Goal: Transaction & Acquisition: Purchase product/service

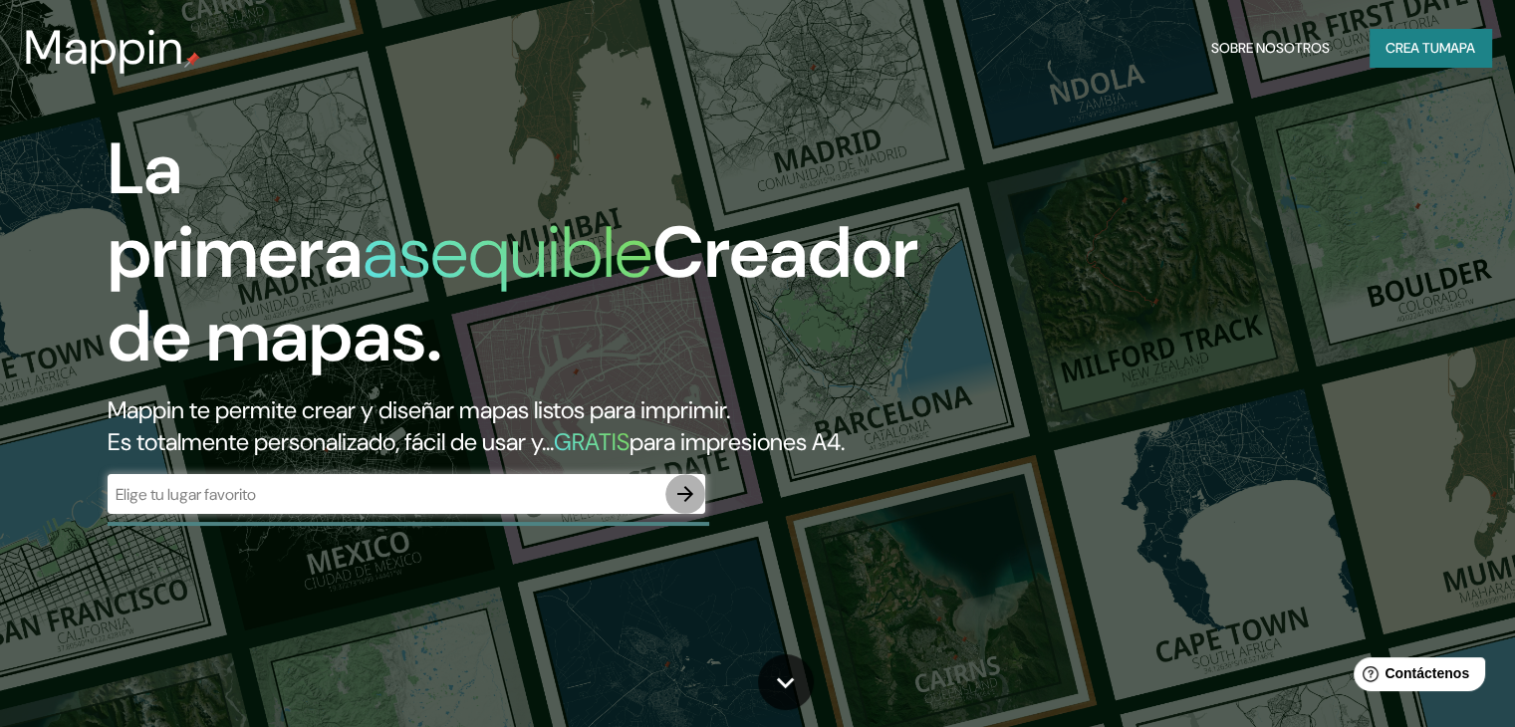
click at [681, 506] on icon "button" at bounding box center [685, 494] width 24 height 24
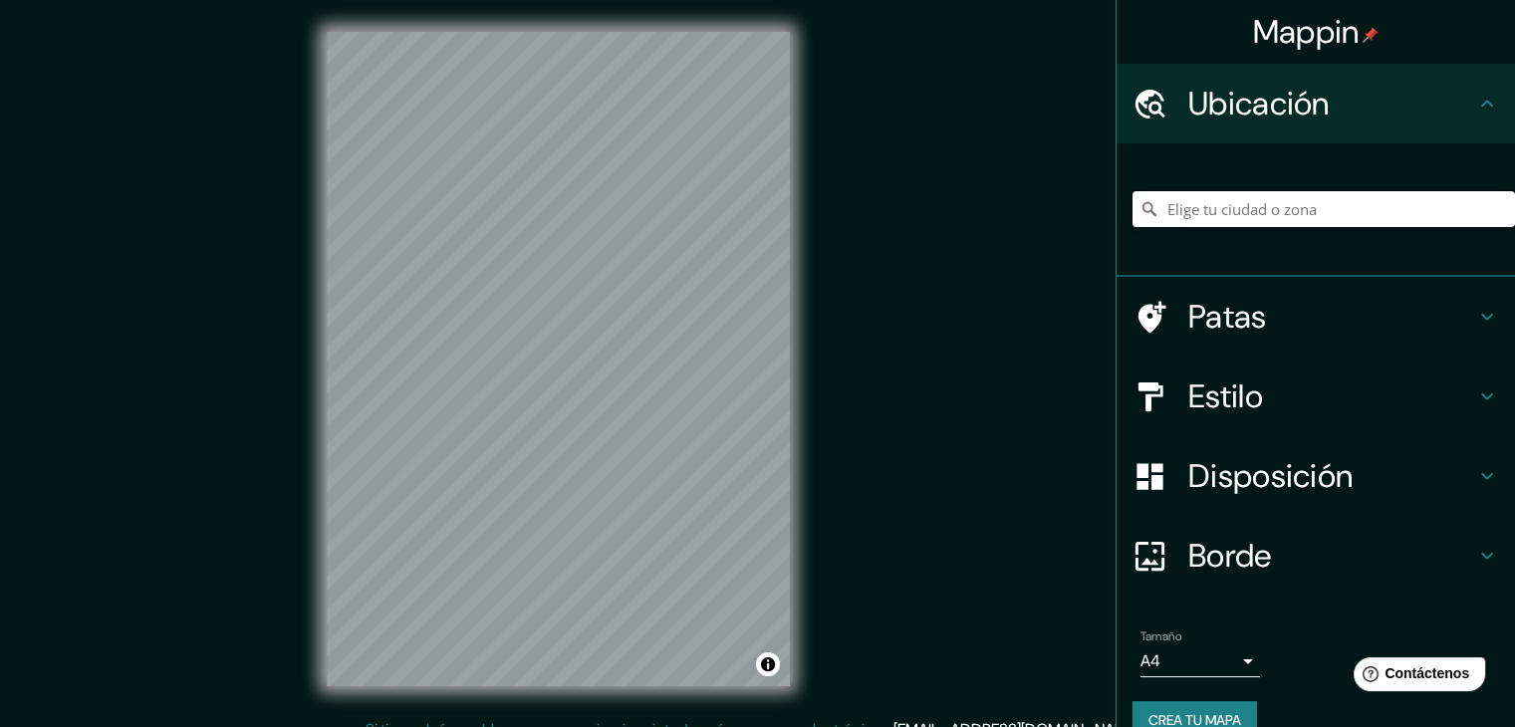
click at [1213, 217] on input "Elige tu ciudad o zona" at bounding box center [1324, 209] width 383 height 36
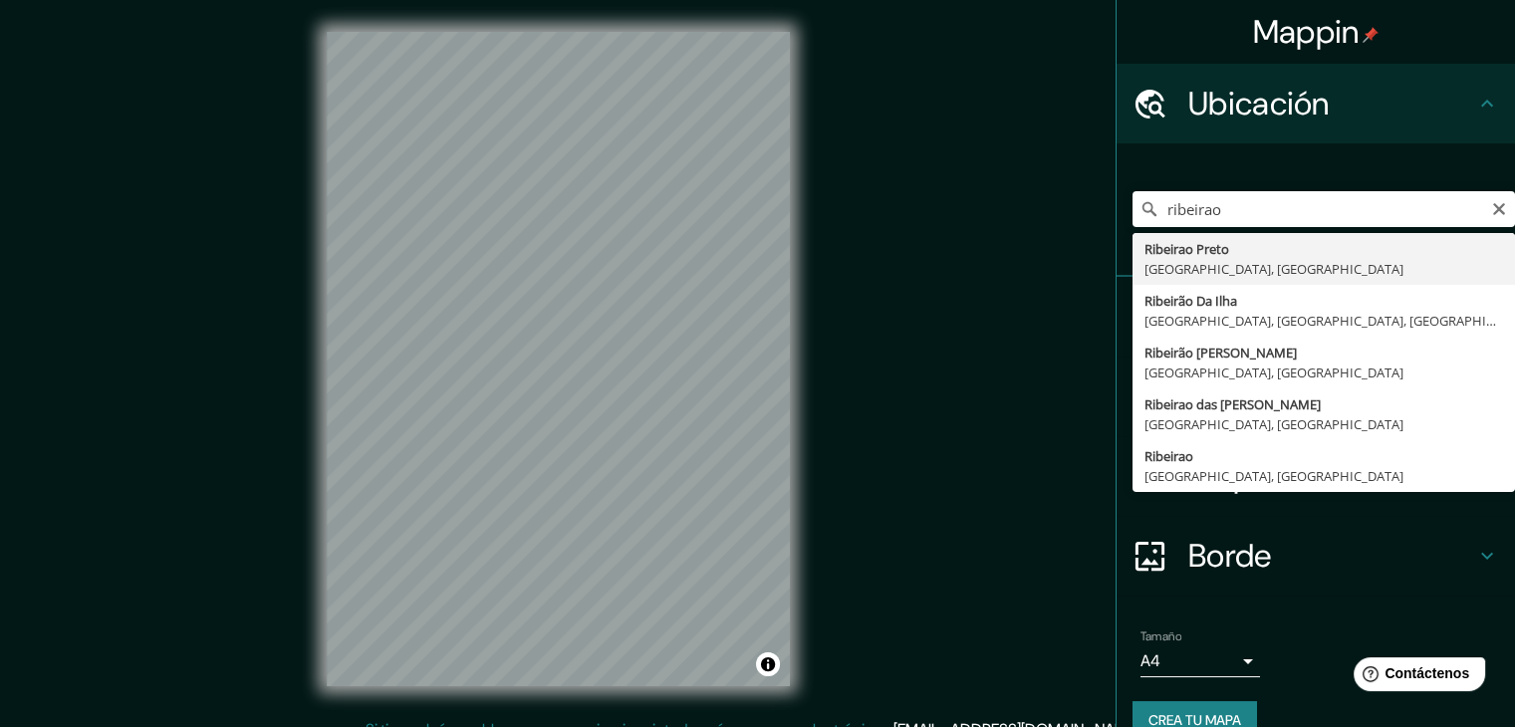
type input "[GEOGRAPHIC_DATA], [GEOGRAPHIC_DATA], [GEOGRAPHIC_DATA]"
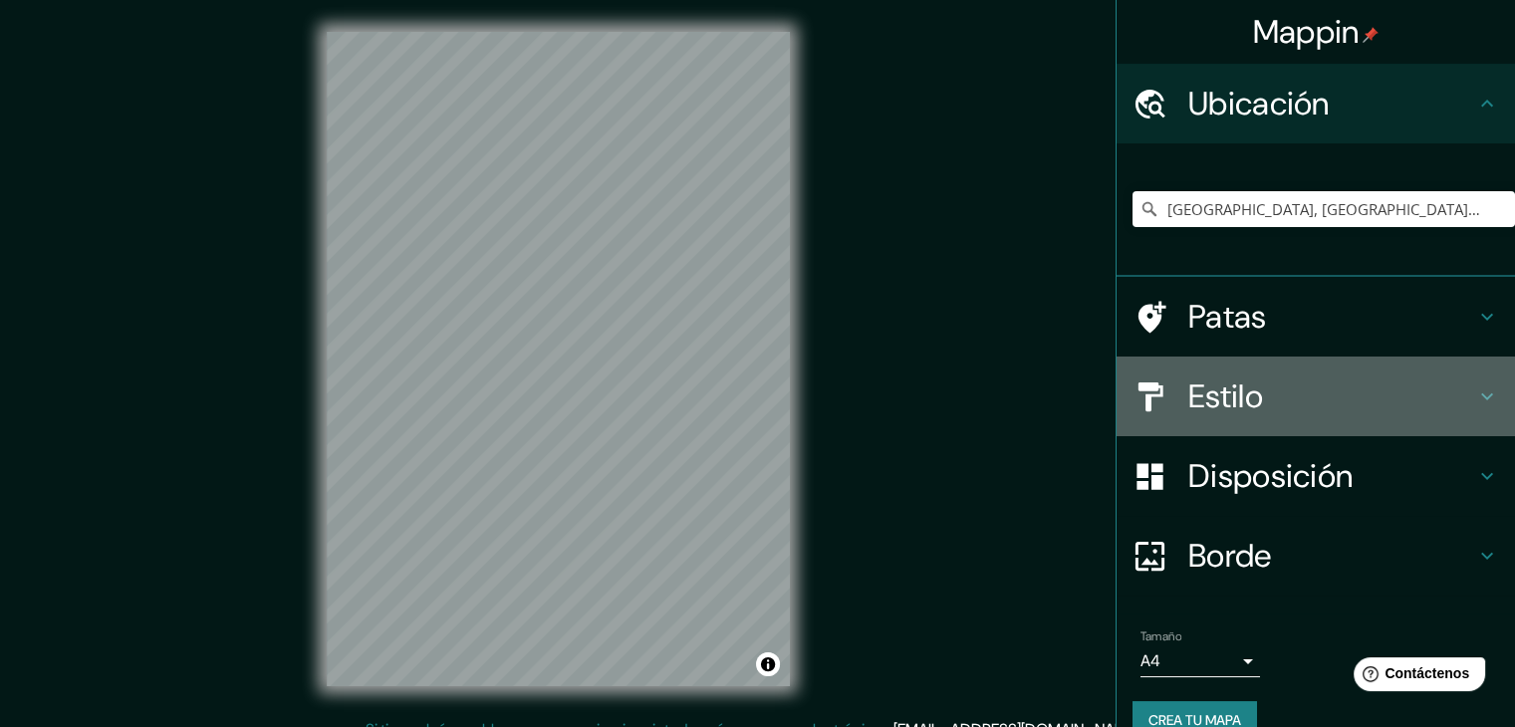
click at [1209, 378] on font "Estilo" at bounding box center [1225, 397] width 75 height 42
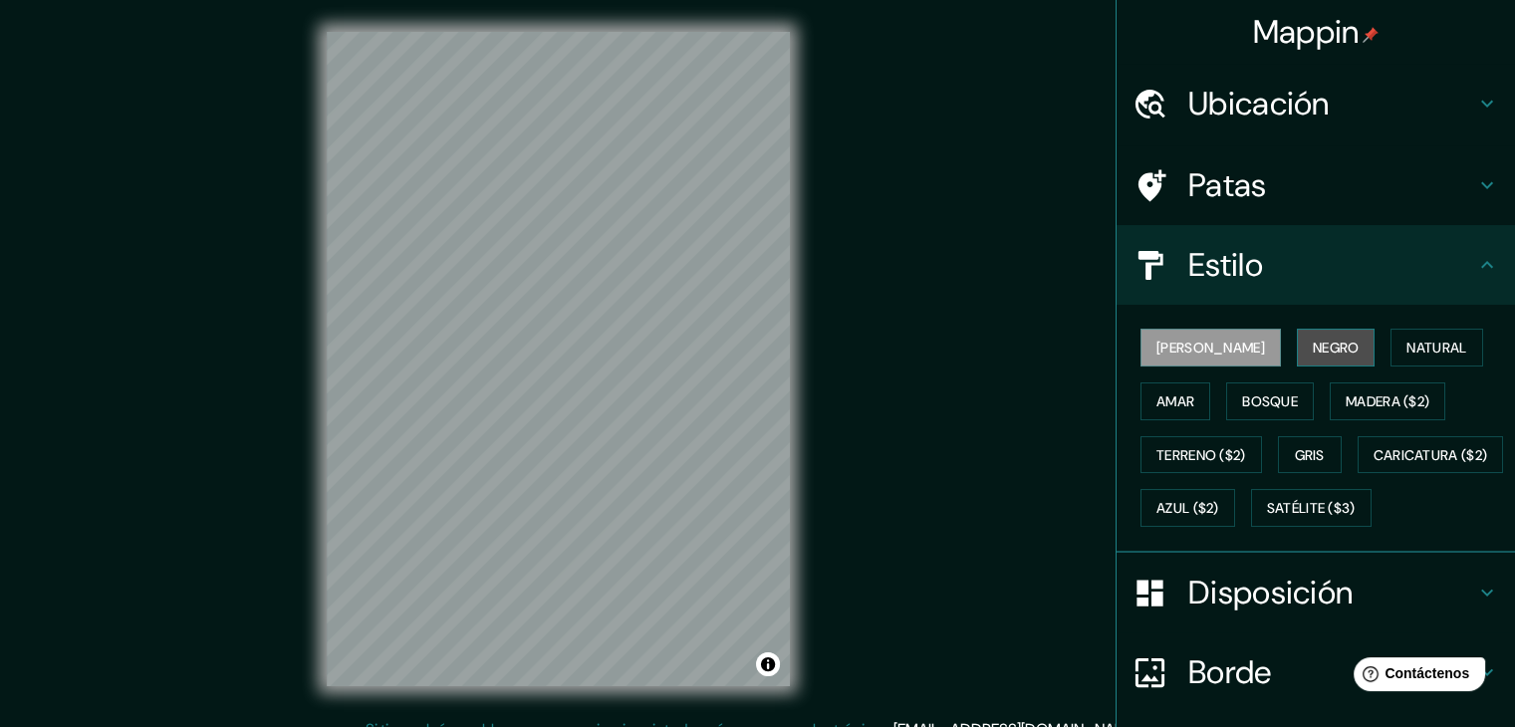
click at [1313, 344] on font "Negro" at bounding box center [1336, 348] width 47 height 18
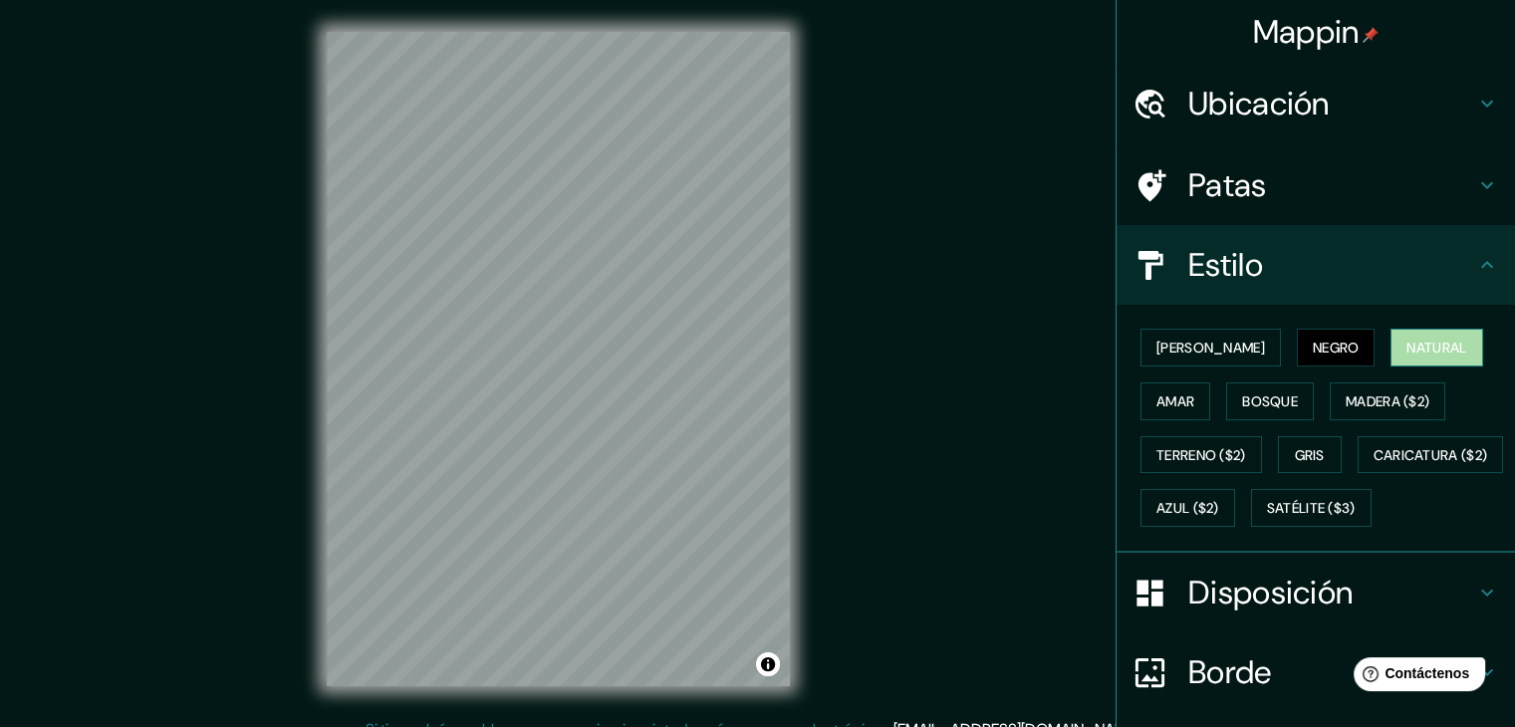
click at [1407, 346] on font "Natural" at bounding box center [1437, 348] width 60 height 18
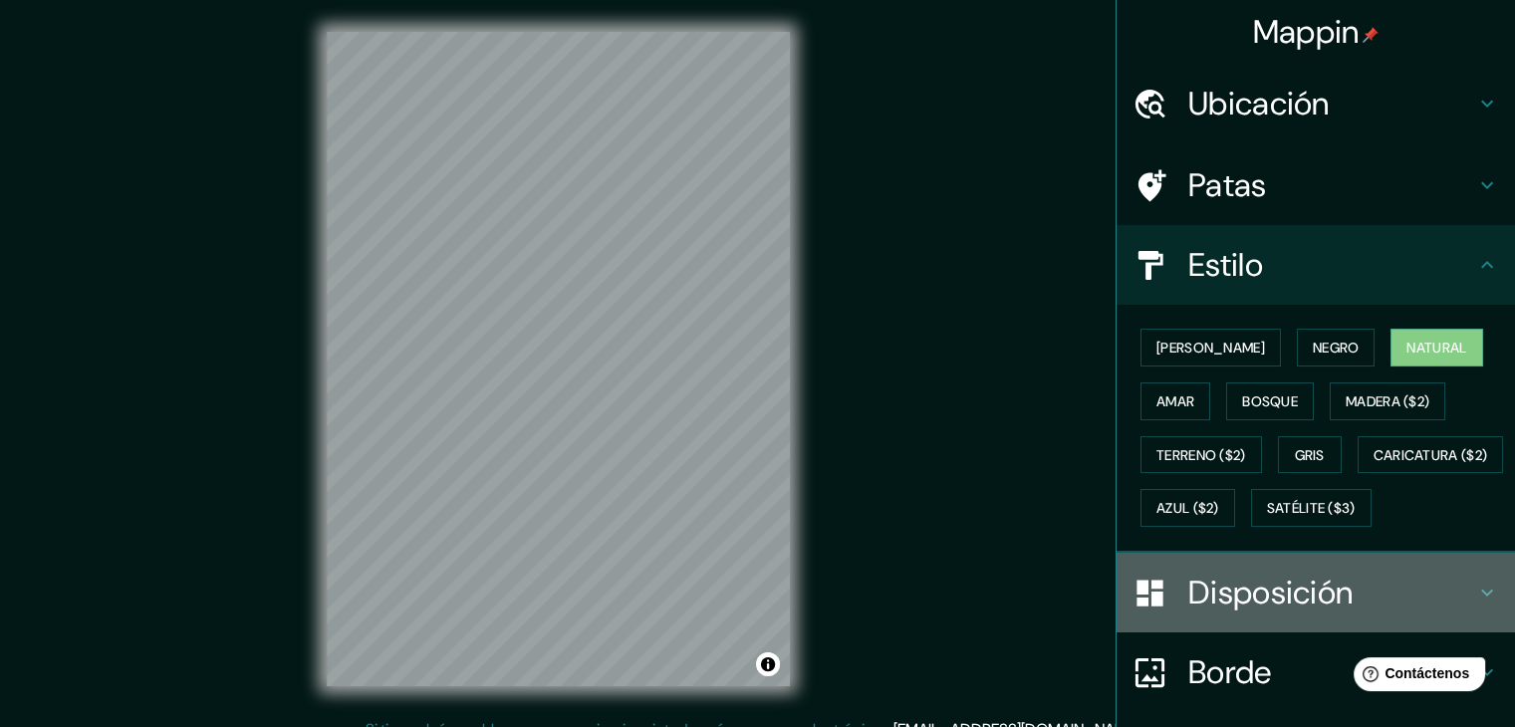
click at [1214, 614] on font "Disposición" at bounding box center [1270, 593] width 164 height 42
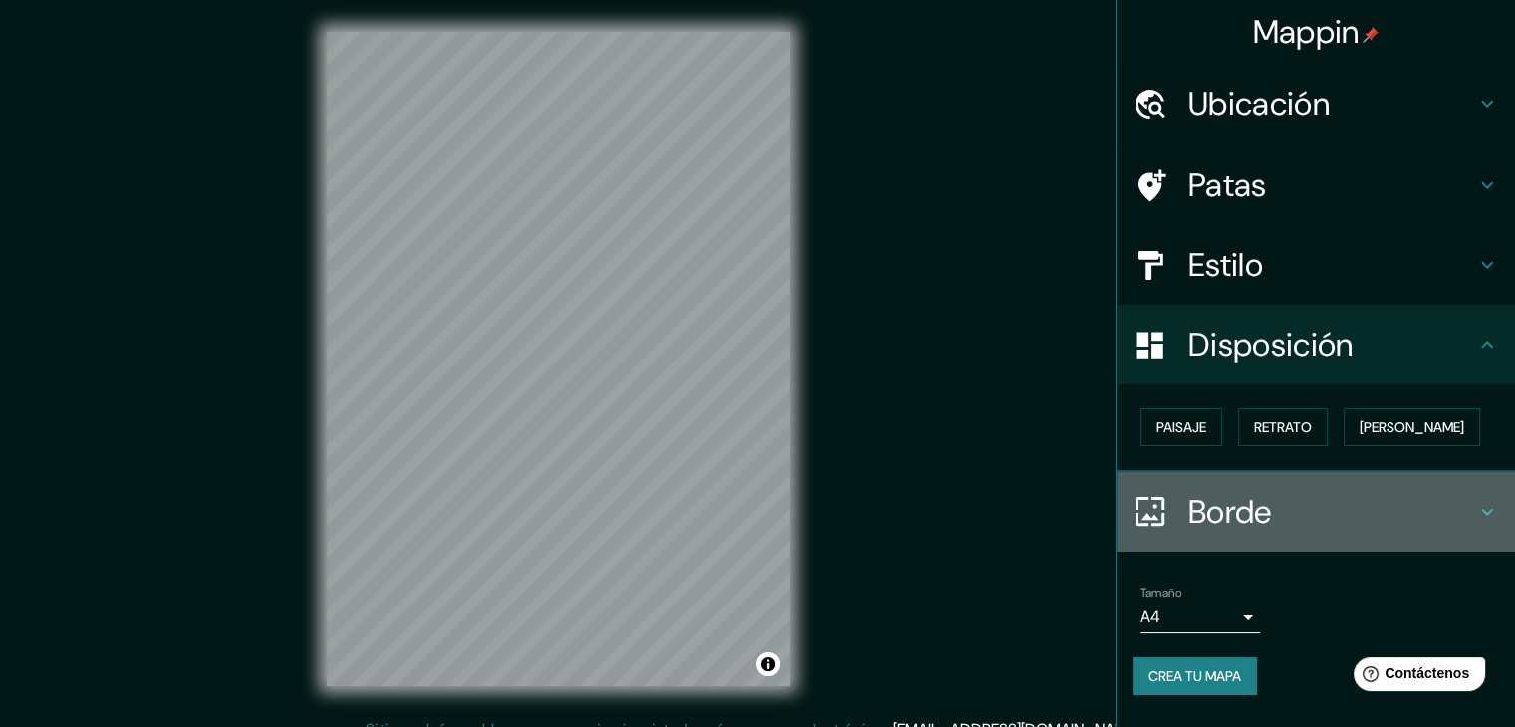
click at [1298, 497] on h4 "Borde" at bounding box center [1331, 512] width 287 height 40
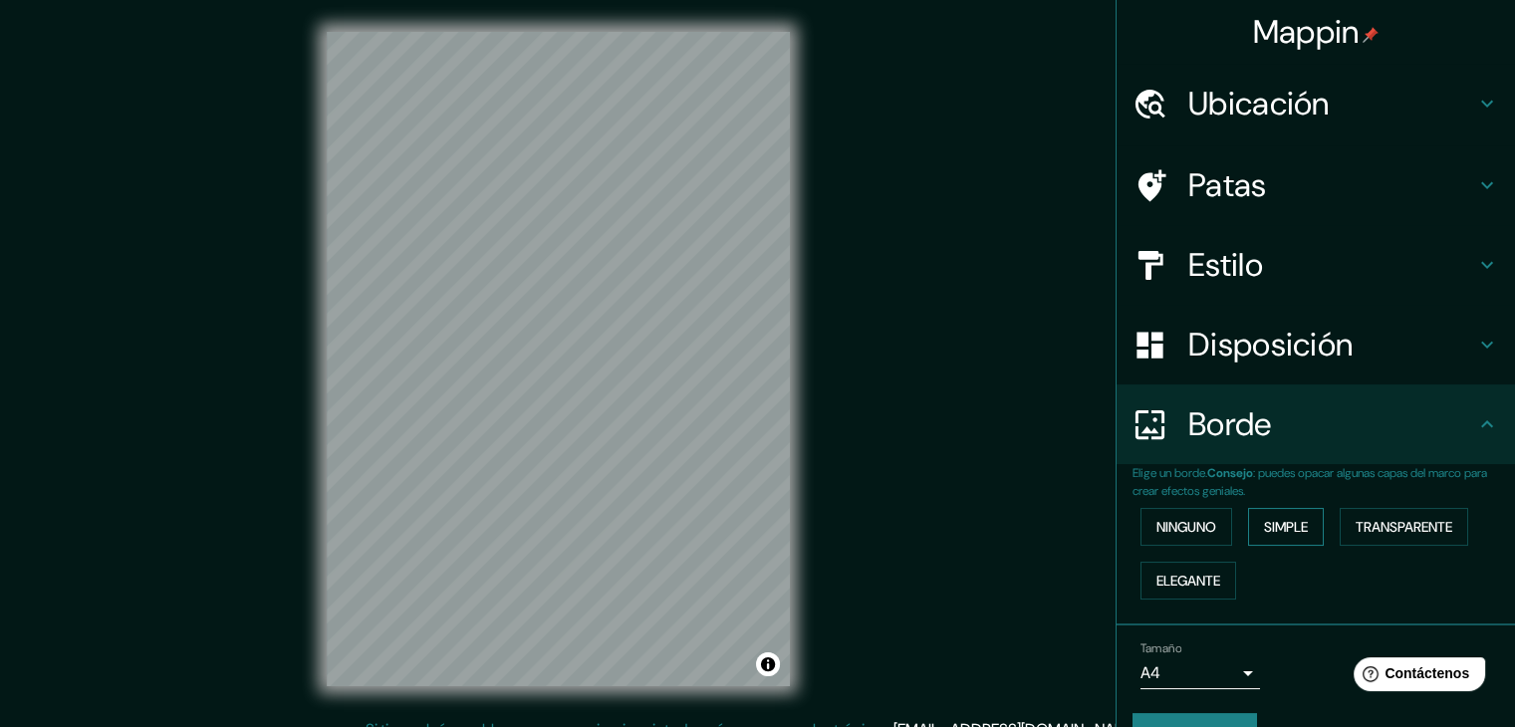
click at [1269, 540] on button "Simple" at bounding box center [1286, 527] width 76 height 38
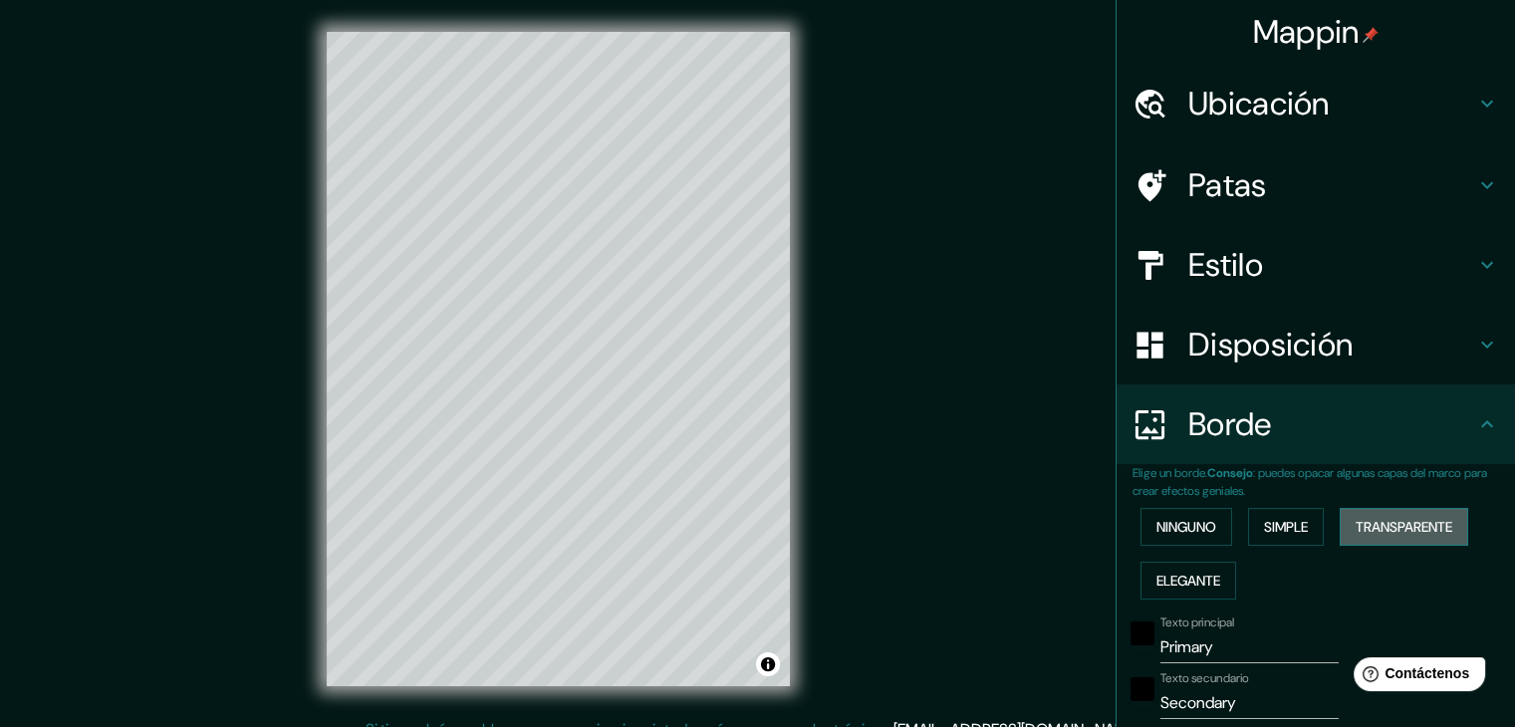
click at [1383, 531] on font "Transparente" at bounding box center [1404, 527] width 97 height 18
click at [1195, 542] on button "Ninguno" at bounding box center [1187, 527] width 92 height 38
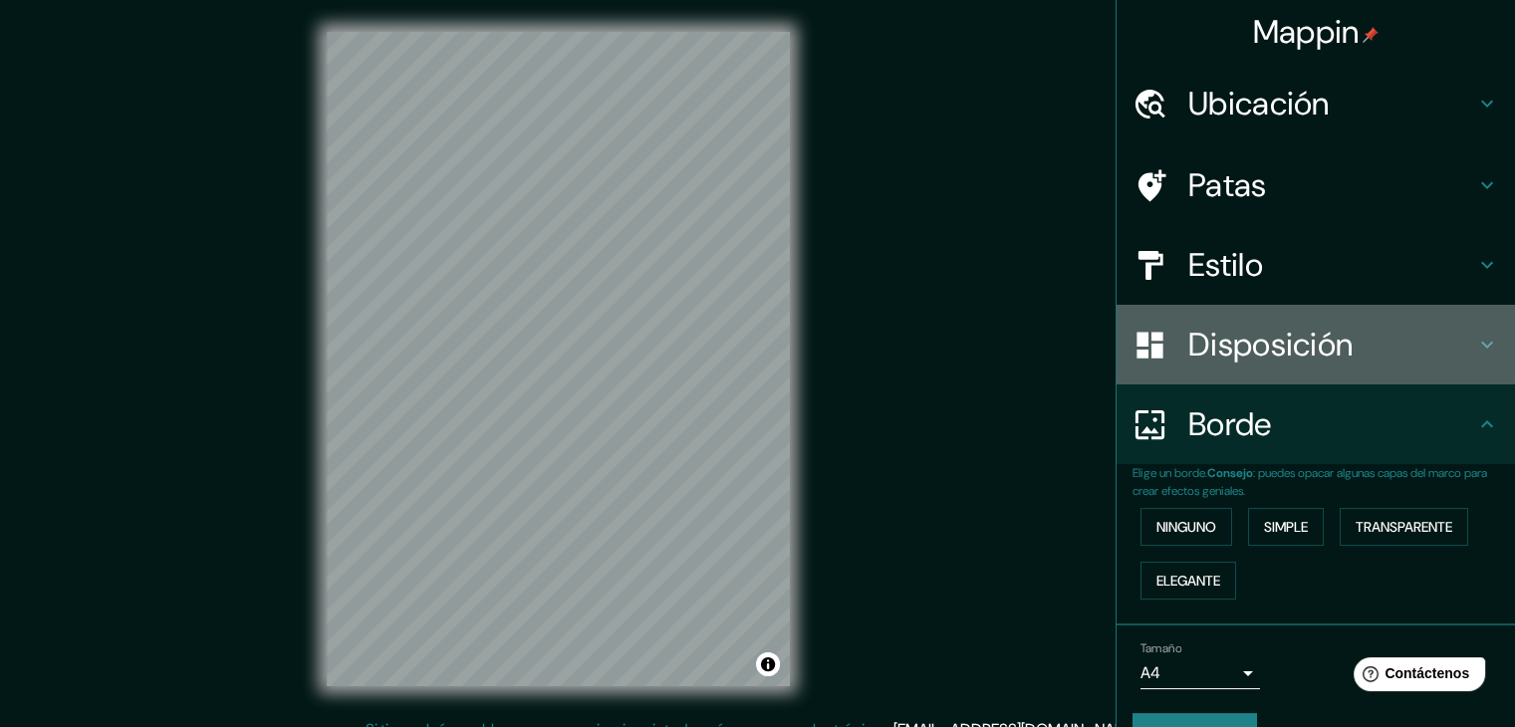
click at [1255, 355] on font "Disposición" at bounding box center [1270, 345] width 164 height 42
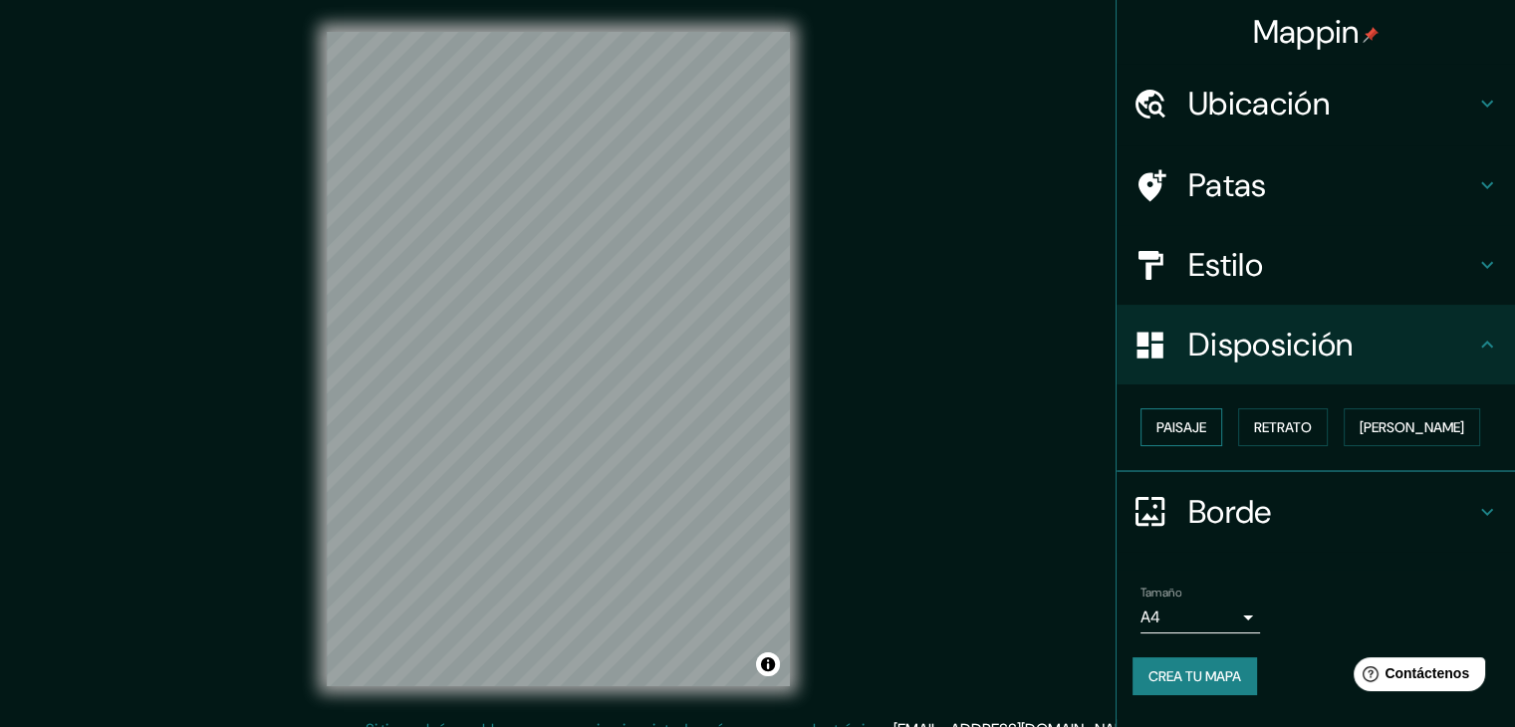
click at [1195, 429] on font "Paisaje" at bounding box center [1182, 427] width 50 height 18
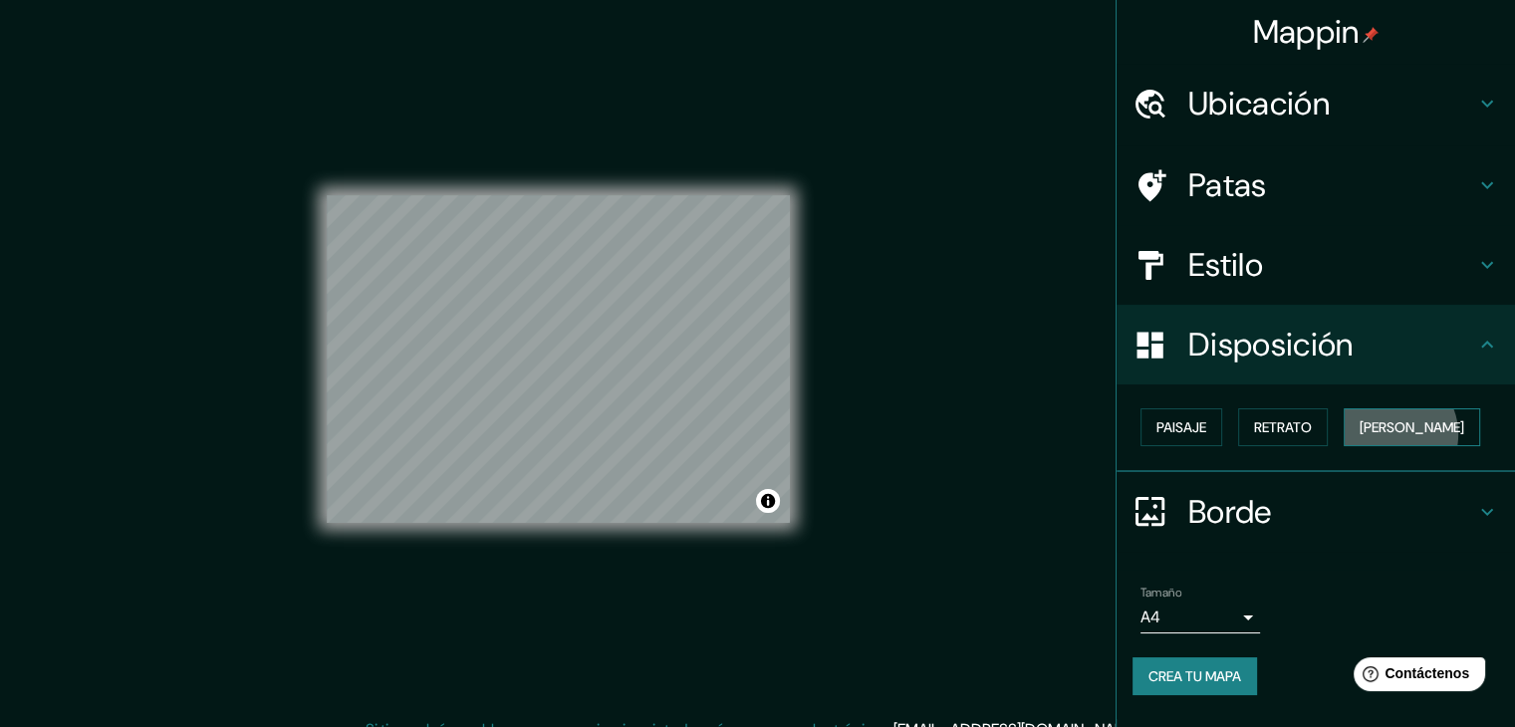
click at [1395, 433] on font "[PERSON_NAME]" at bounding box center [1412, 427] width 105 height 18
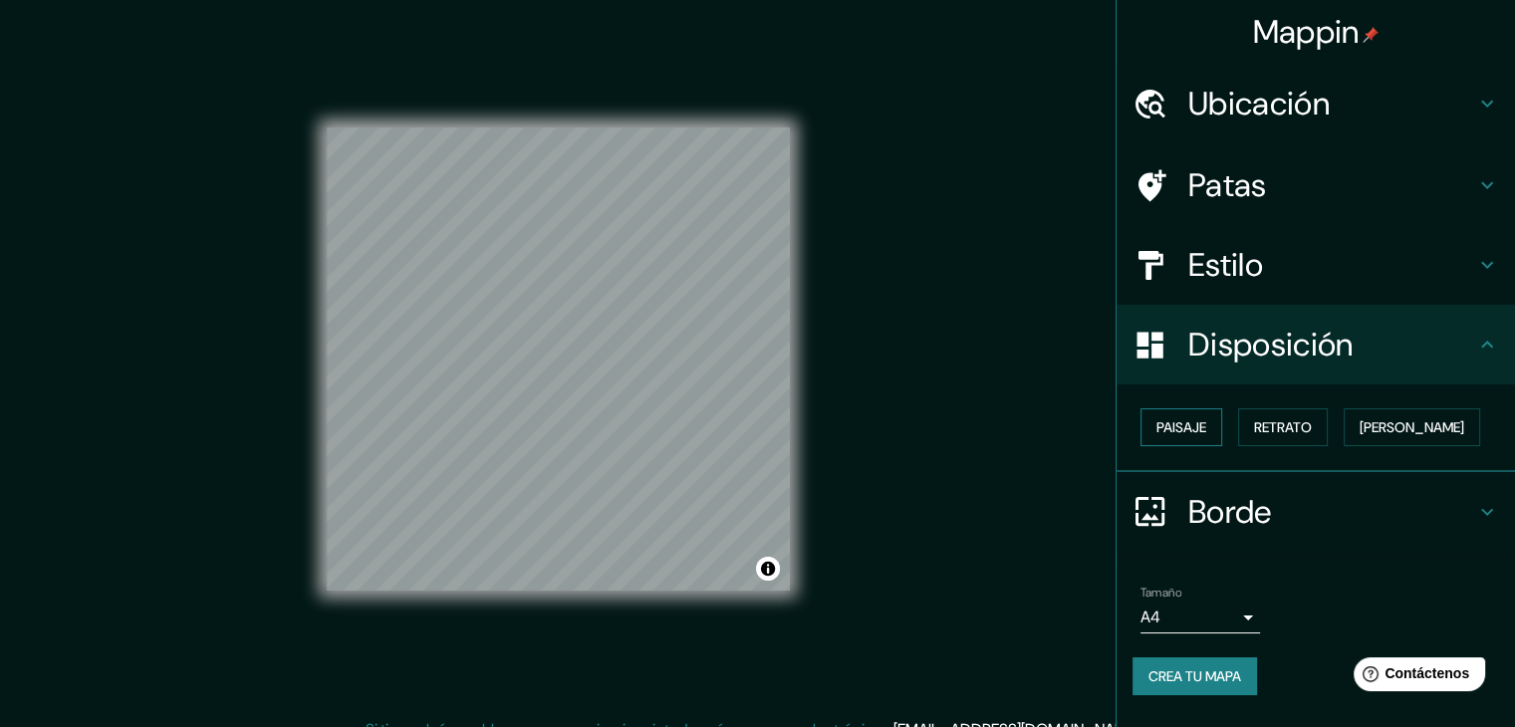
click at [1159, 426] on font "Paisaje" at bounding box center [1182, 427] width 50 height 18
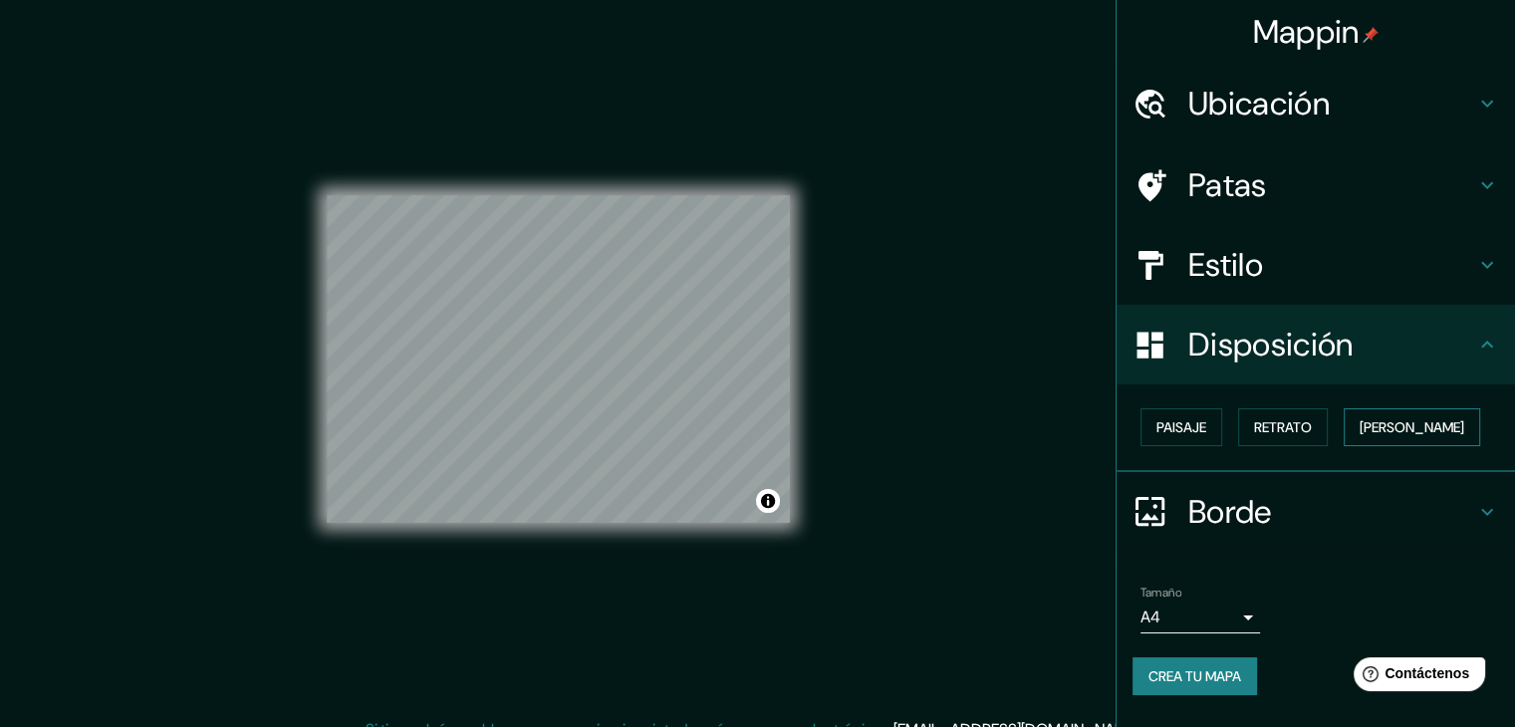
click at [1377, 423] on font "[PERSON_NAME]" at bounding box center [1412, 427] width 105 height 18
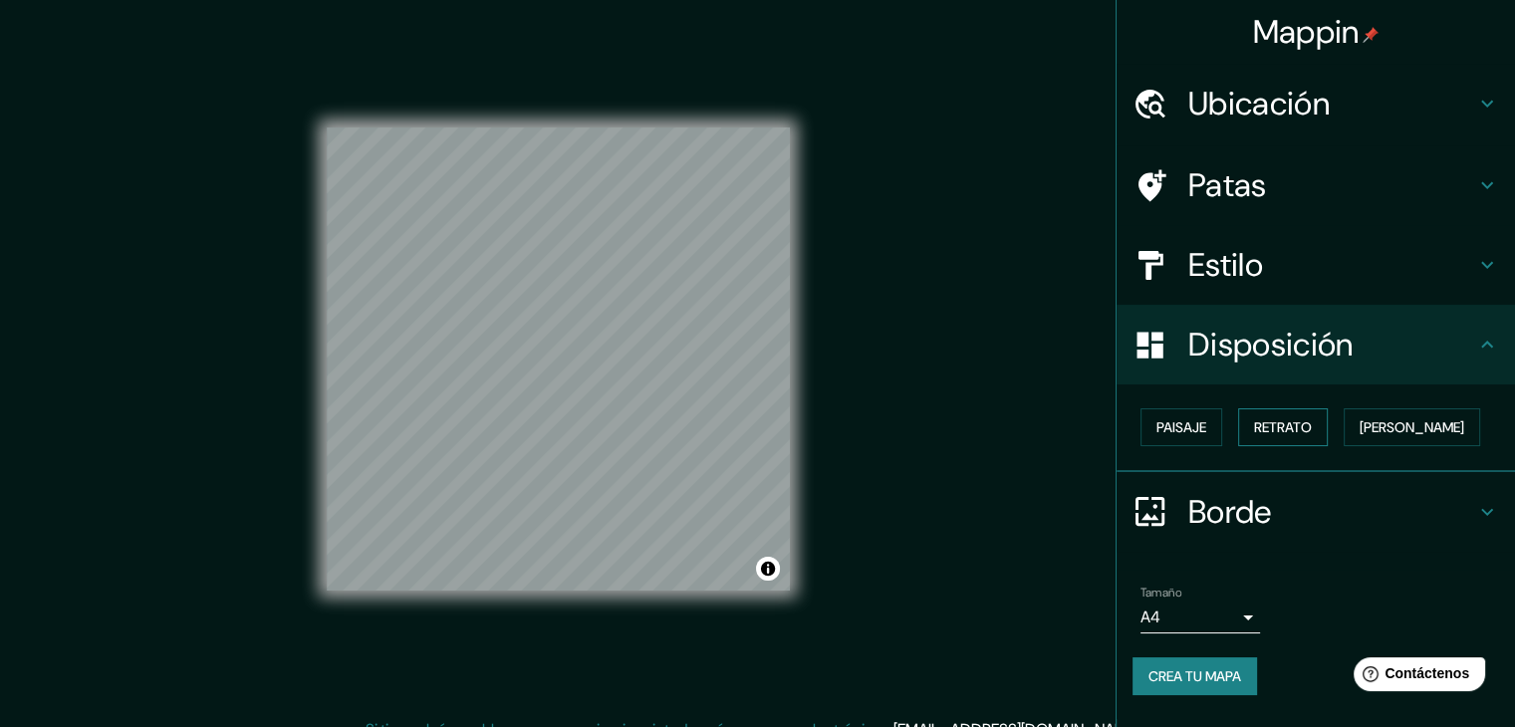
click at [1282, 424] on font "Retrato" at bounding box center [1283, 427] width 58 height 18
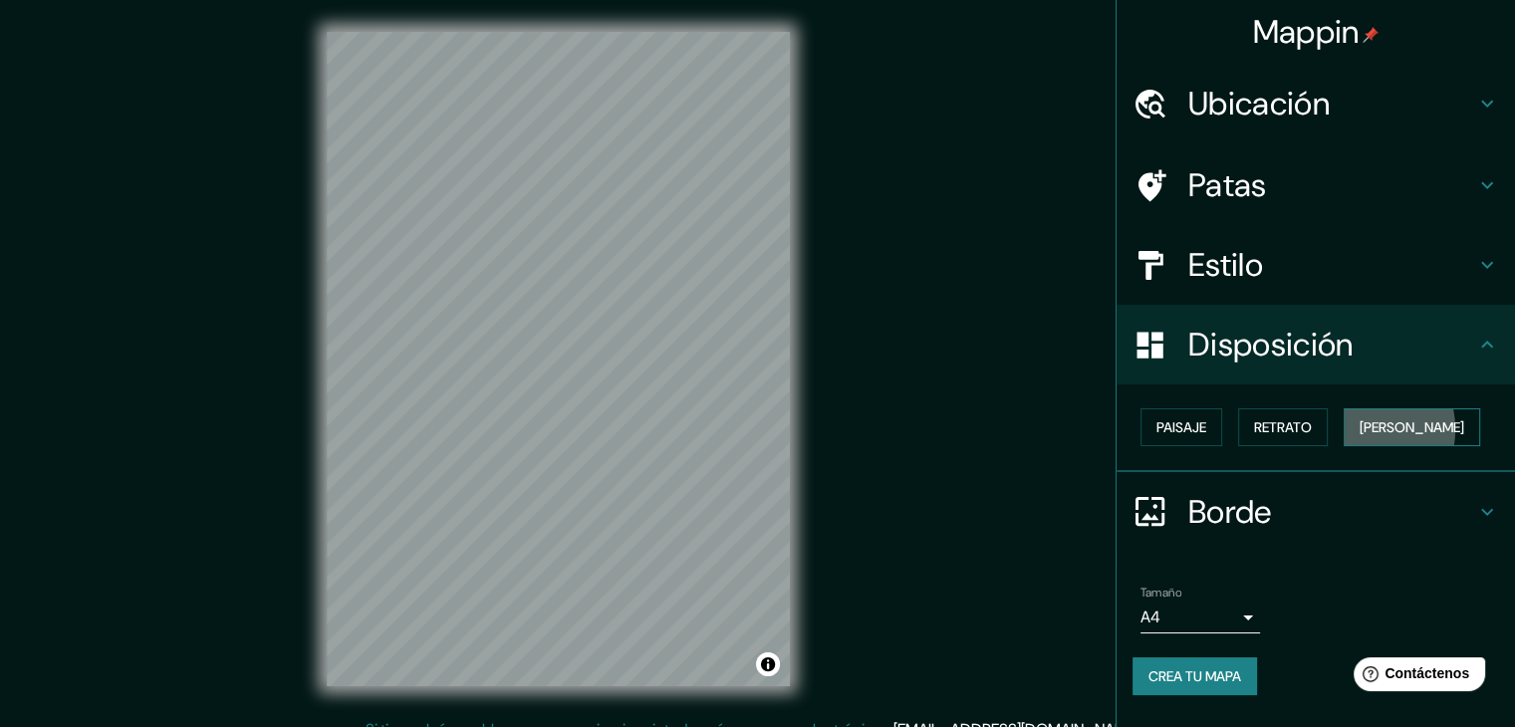
click at [1363, 428] on button "[PERSON_NAME]" at bounding box center [1412, 427] width 136 height 38
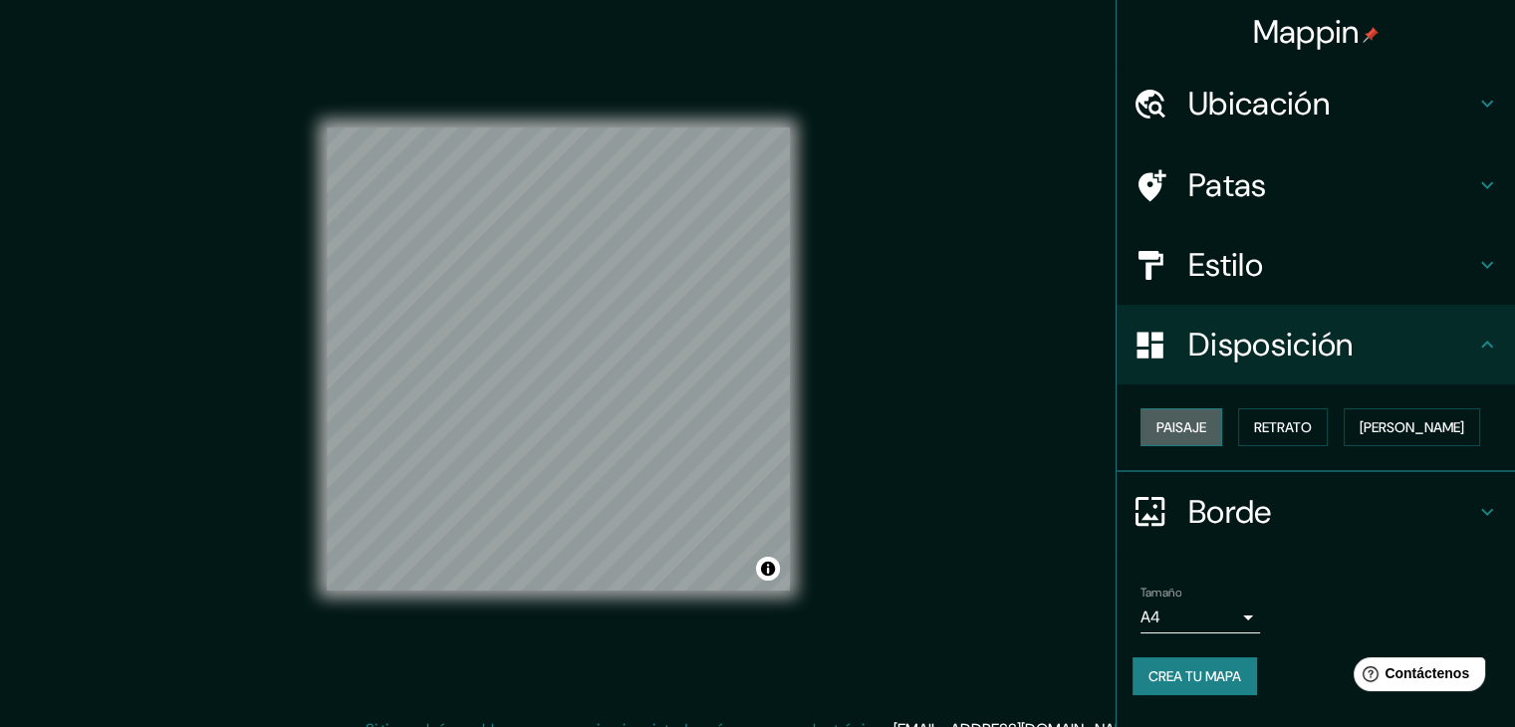
click at [1195, 435] on font "Paisaje" at bounding box center [1182, 427] width 50 height 18
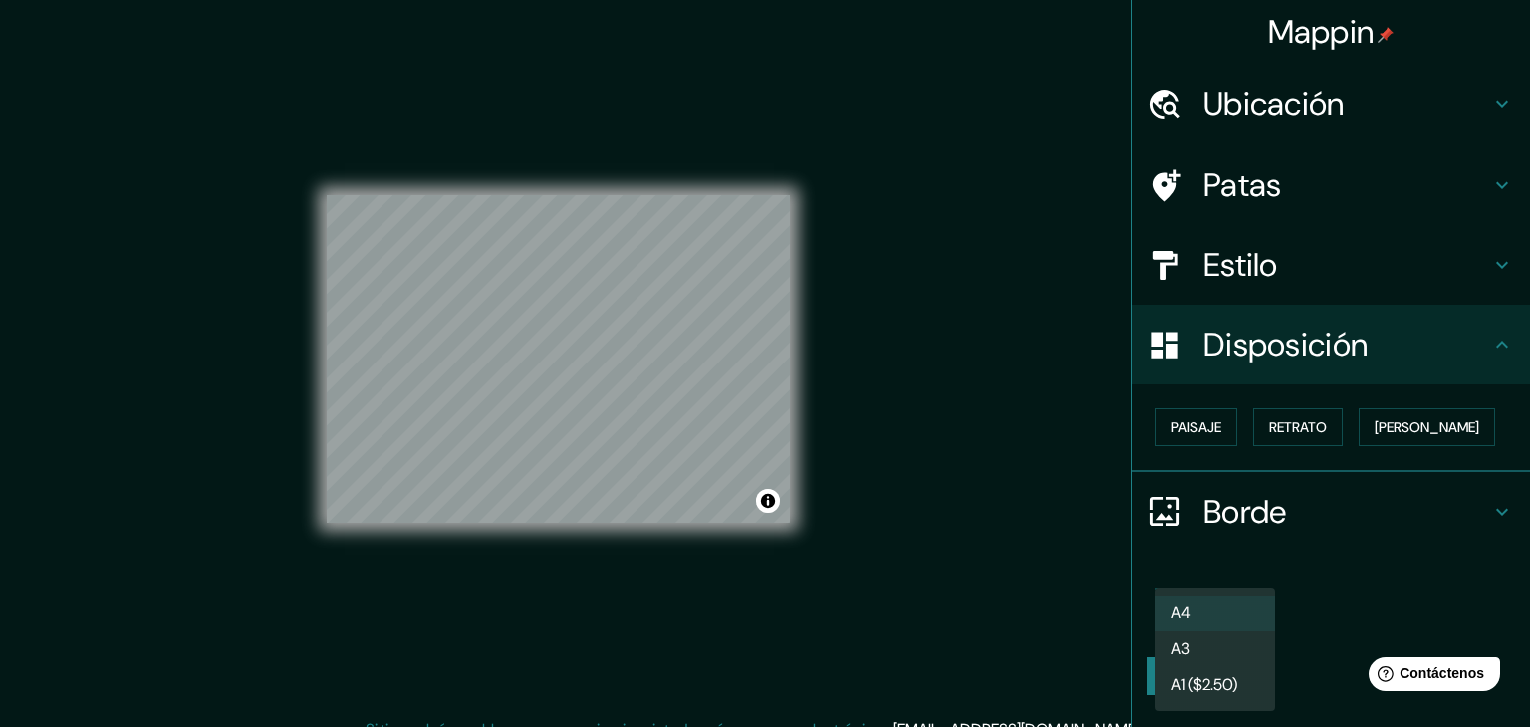
click at [1194, 621] on body "Mappin Ubicación [GEOGRAPHIC_DATA], [GEOGRAPHIC_DATA], [GEOGRAPHIC_DATA] Patas …" at bounding box center [765, 363] width 1530 height 727
click at [1209, 655] on li "A3" at bounding box center [1216, 651] width 120 height 37
type input "a4"
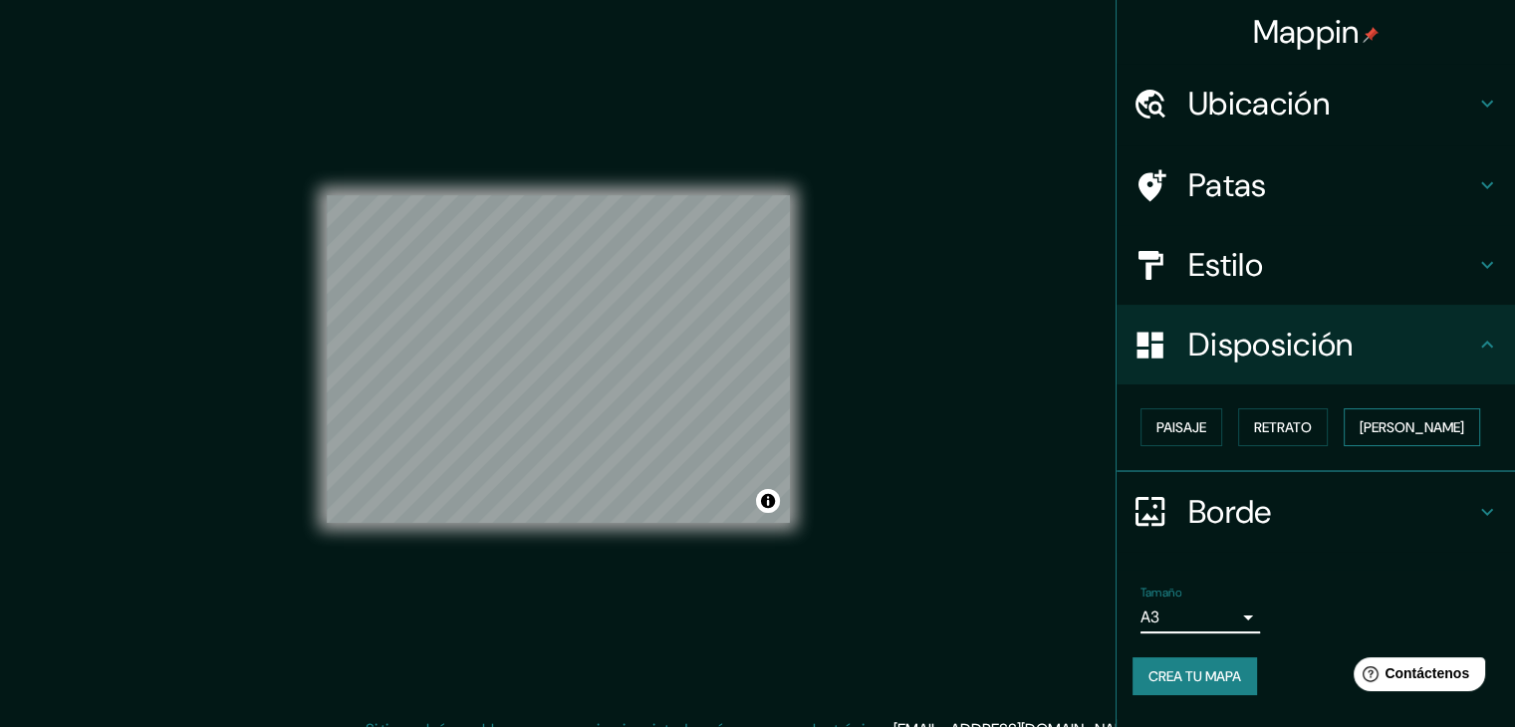
click at [1411, 418] on font "[PERSON_NAME]" at bounding box center [1412, 427] width 105 height 18
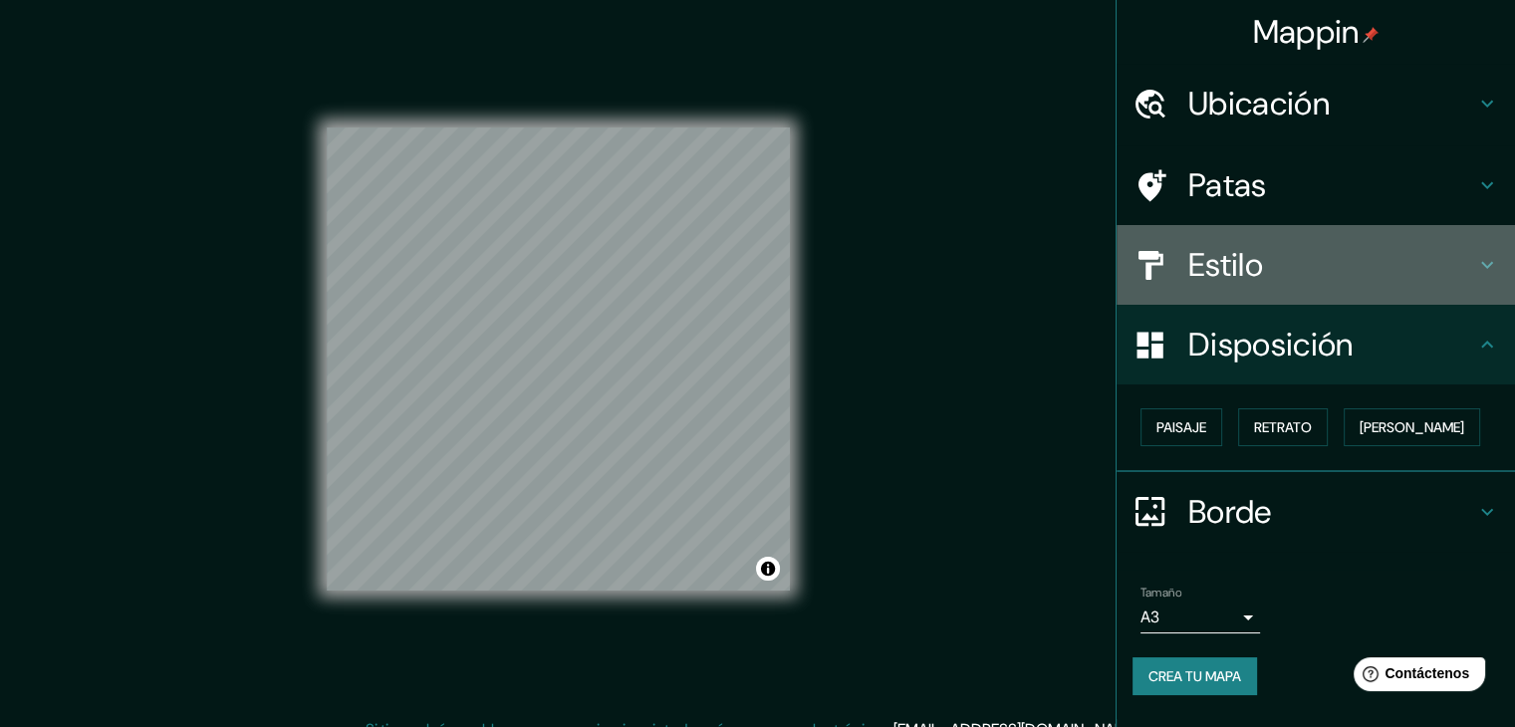
click at [1324, 251] on h4 "Estilo" at bounding box center [1331, 265] width 287 height 40
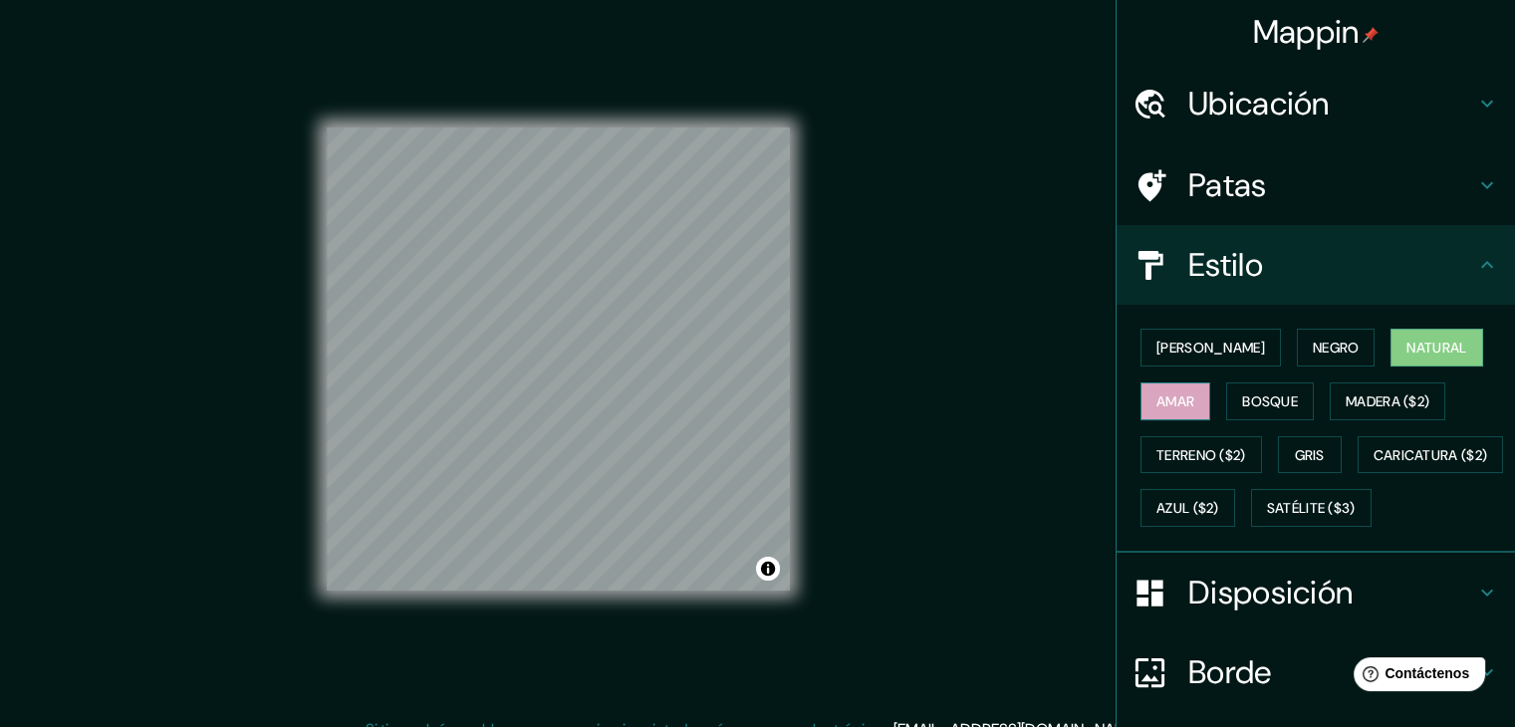
click at [1178, 399] on font "Amar" at bounding box center [1176, 401] width 38 height 18
click at [1243, 401] on font "Bosque" at bounding box center [1270, 401] width 56 height 18
click at [1347, 418] on div "[PERSON_NAME] Negro Natural [PERSON_NAME] [PERSON_NAME] ($2) Terreno ($2) Gris …" at bounding box center [1324, 428] width 383 height 214
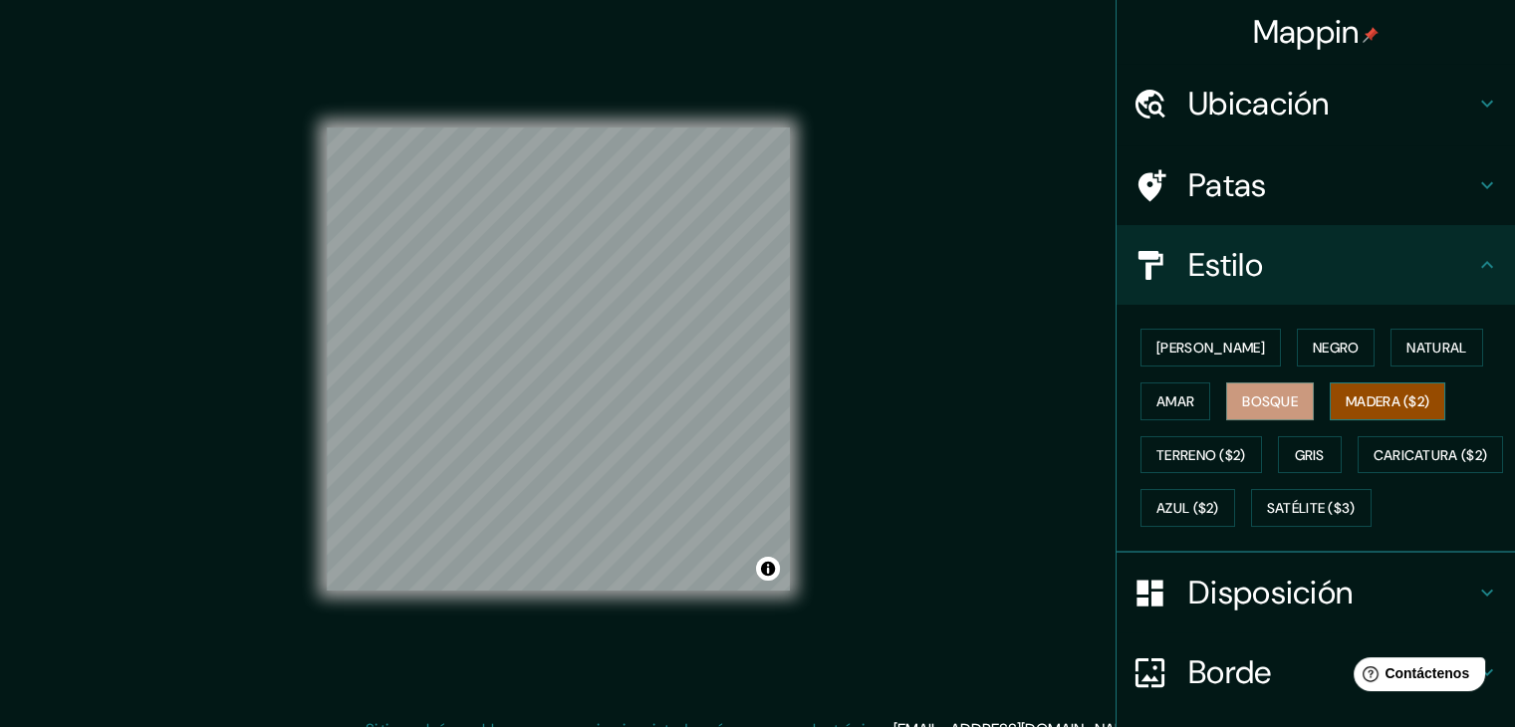
click at [1368, 400] on font "Madera ($2)" at bounding box center [1388, 401] width 84 height 18
click at [1301, 431] on div "[PERSON_NAME] Negro Natural [PERSON_NAME] [PERSON_NAME] ($2) Terreno ($2) Gris …" at bounding box center [1324, 428] width 383 height 214
click at [1299, 446] on font "Gris" at bounding box center [1310, 455] width 30 height 18
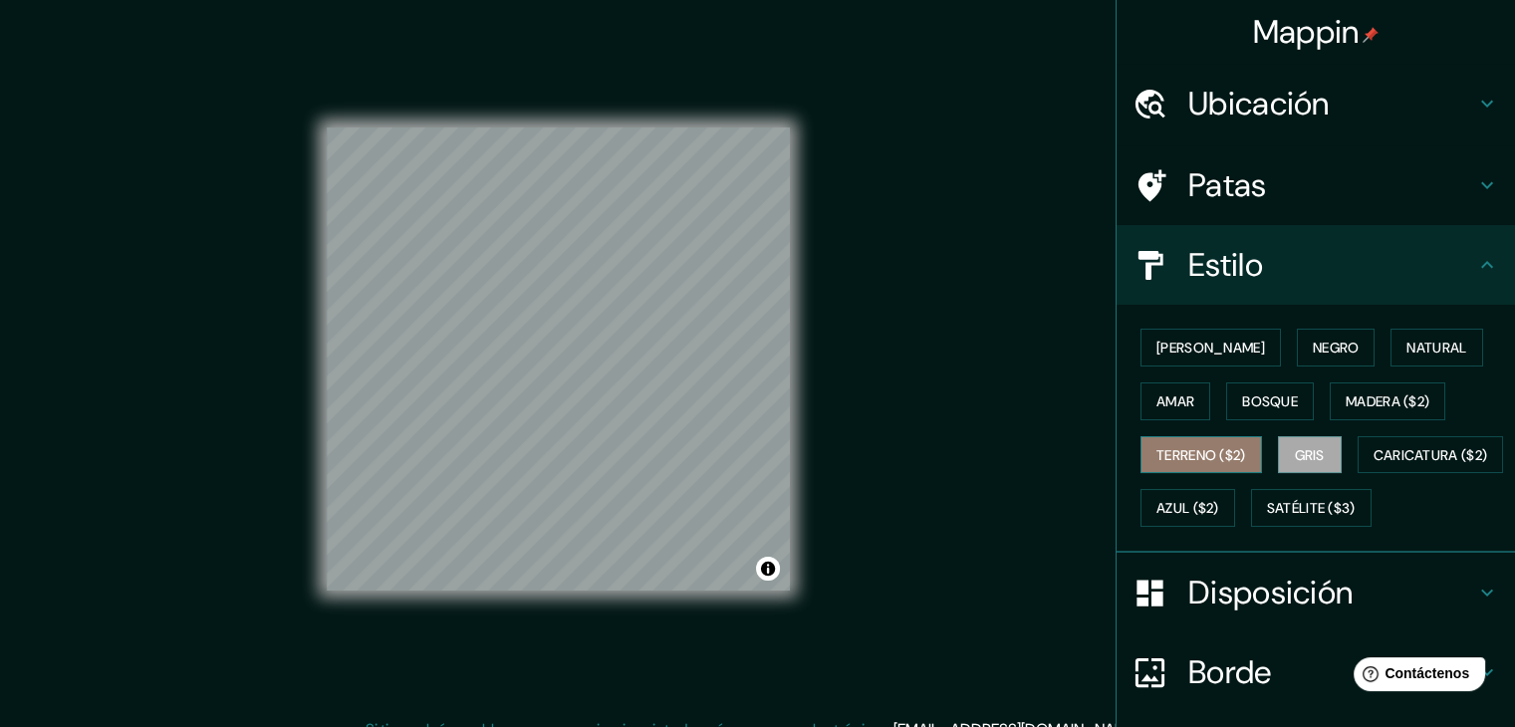
click at [1195, 453] on font "Terreno ($2)" at bounding box center [1202, 455] width 90 height 18
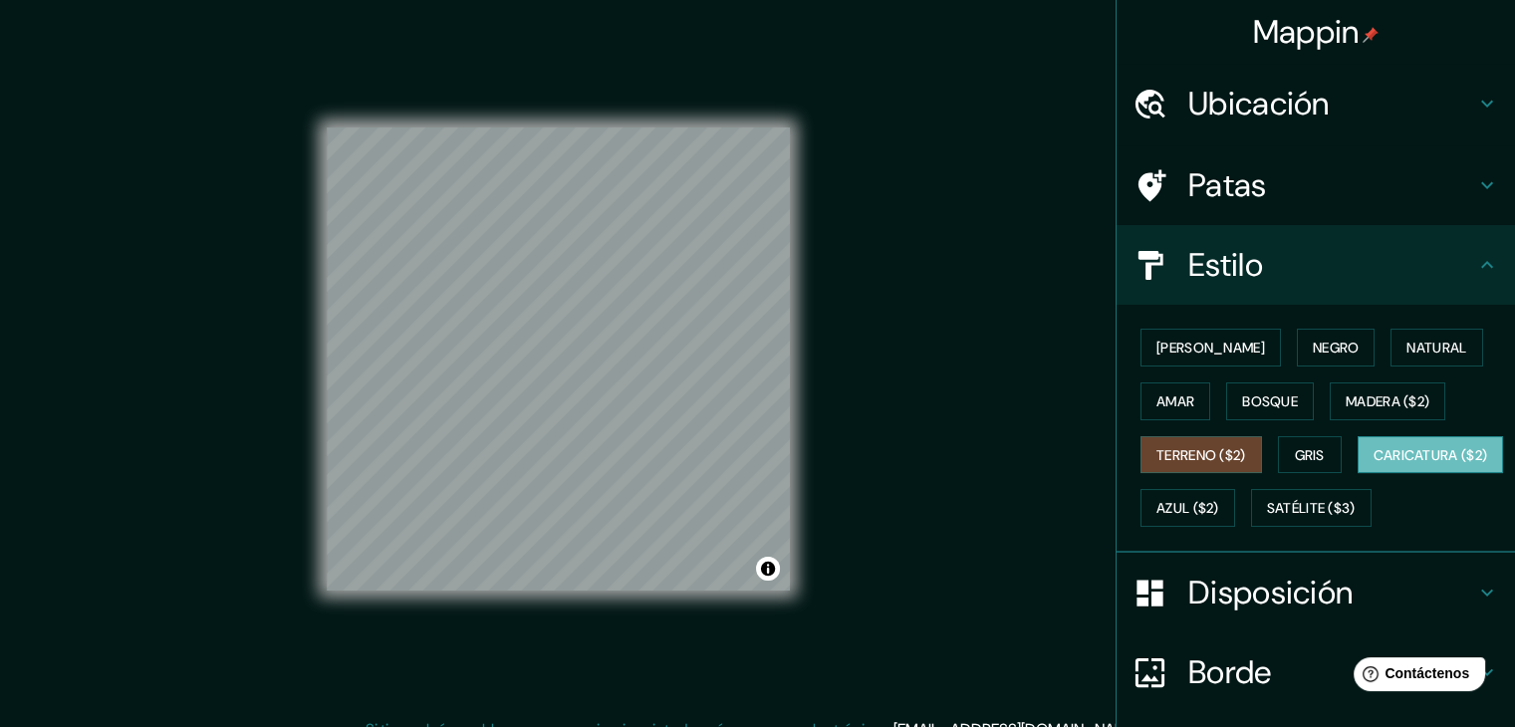
click at [1358, 474] on button "Caricatura ($2)" at bounding box center [1431, 455] width 146 height 38
click at [1199, 463] on font "Terreno ($2)" at bounding box center [1202, 455] width 90 height 26
click at [1374, 464] on font "Caricatura ($2)" at bounding box center [1431, 455] width 115 height 18
click at [1235, 515] on button "Azul ($2)" at bounding box center [1188, 508] width 95 height 38
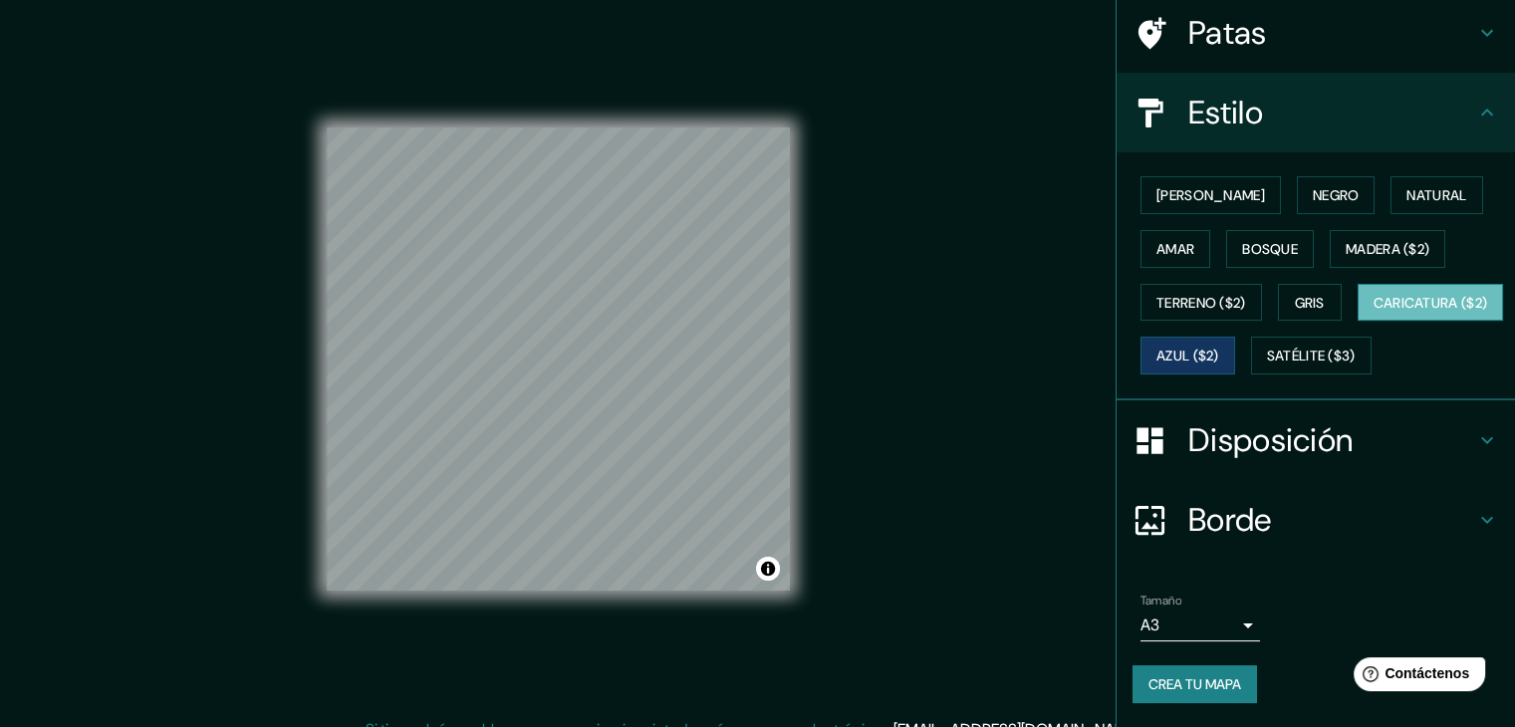
scroll to position [181, 0]
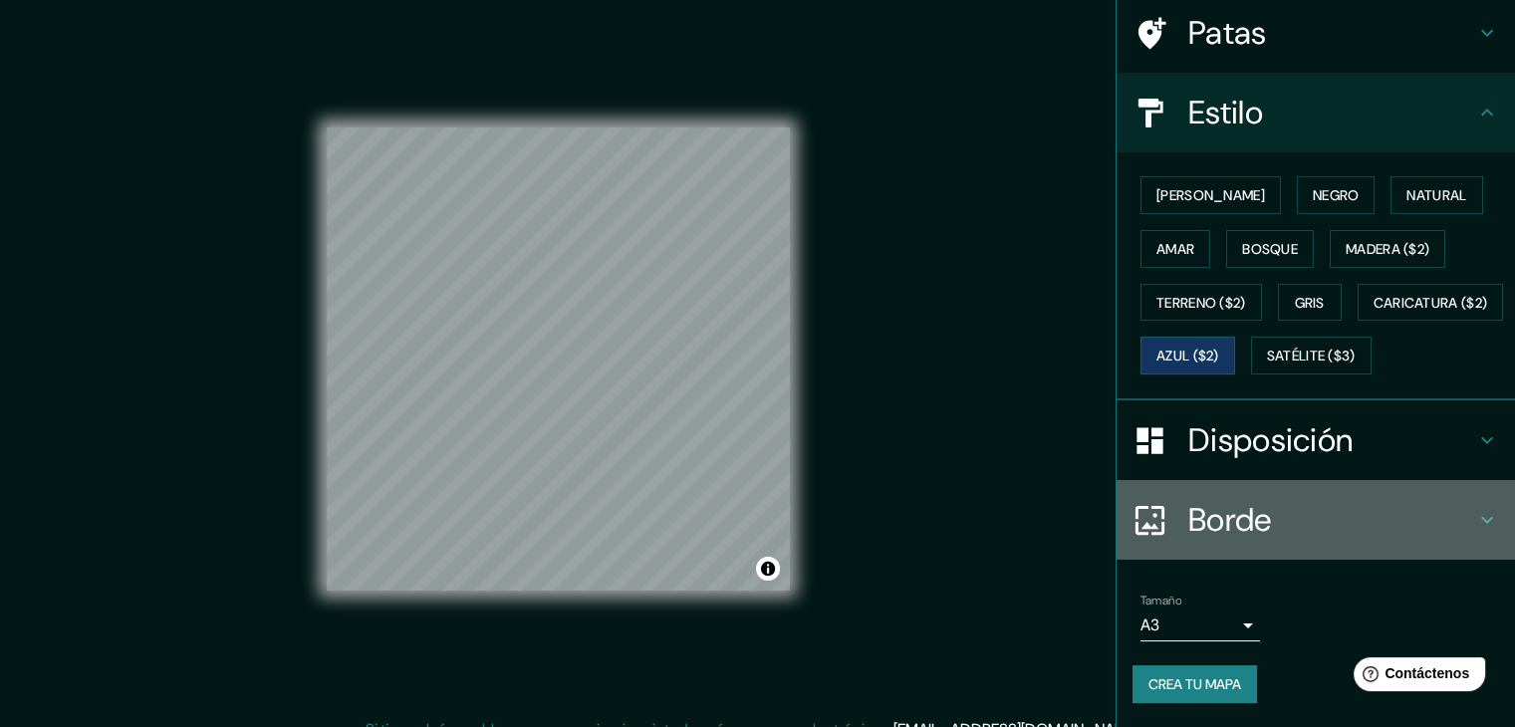
click at [1258, 515] on div "Borde" at bounding box center [1316, 520] width 398 height 80
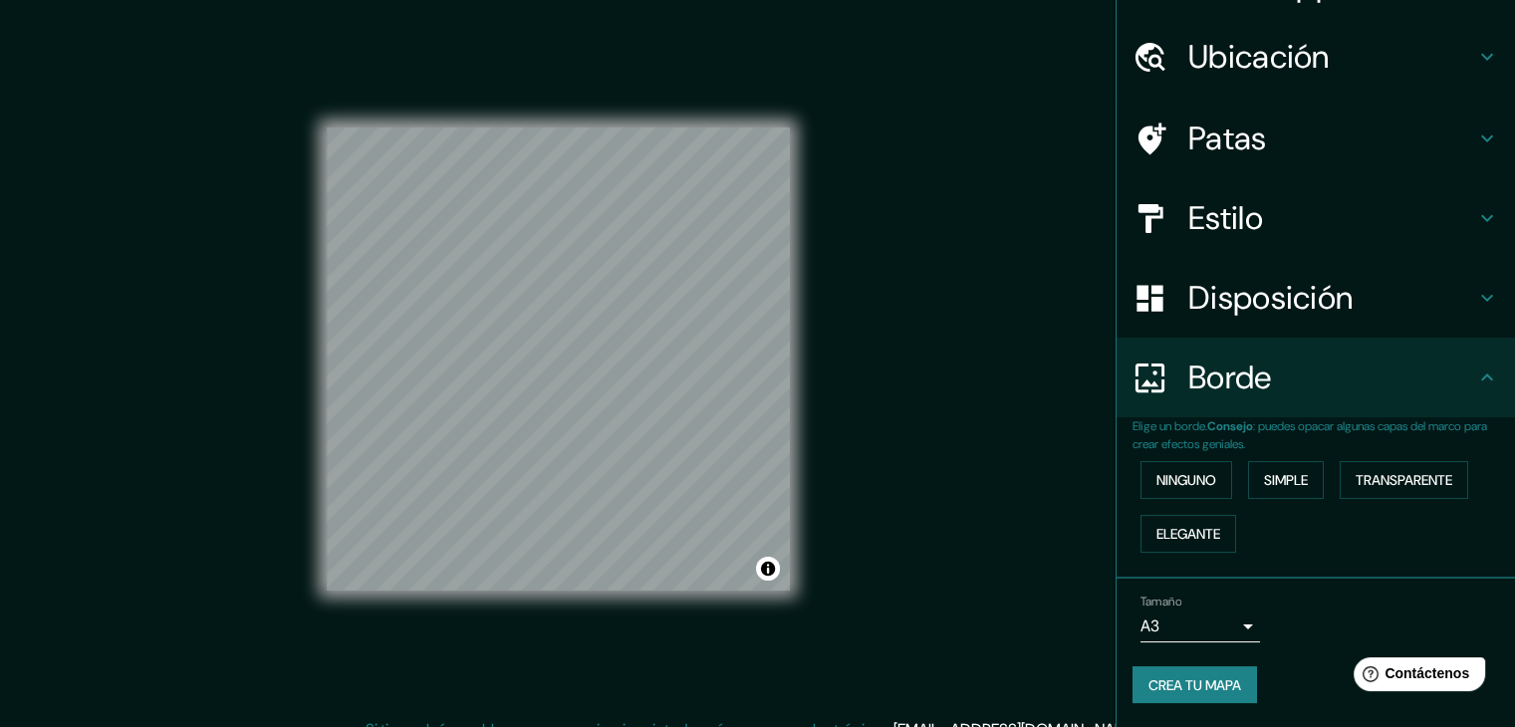
scroll to position [44, 0]
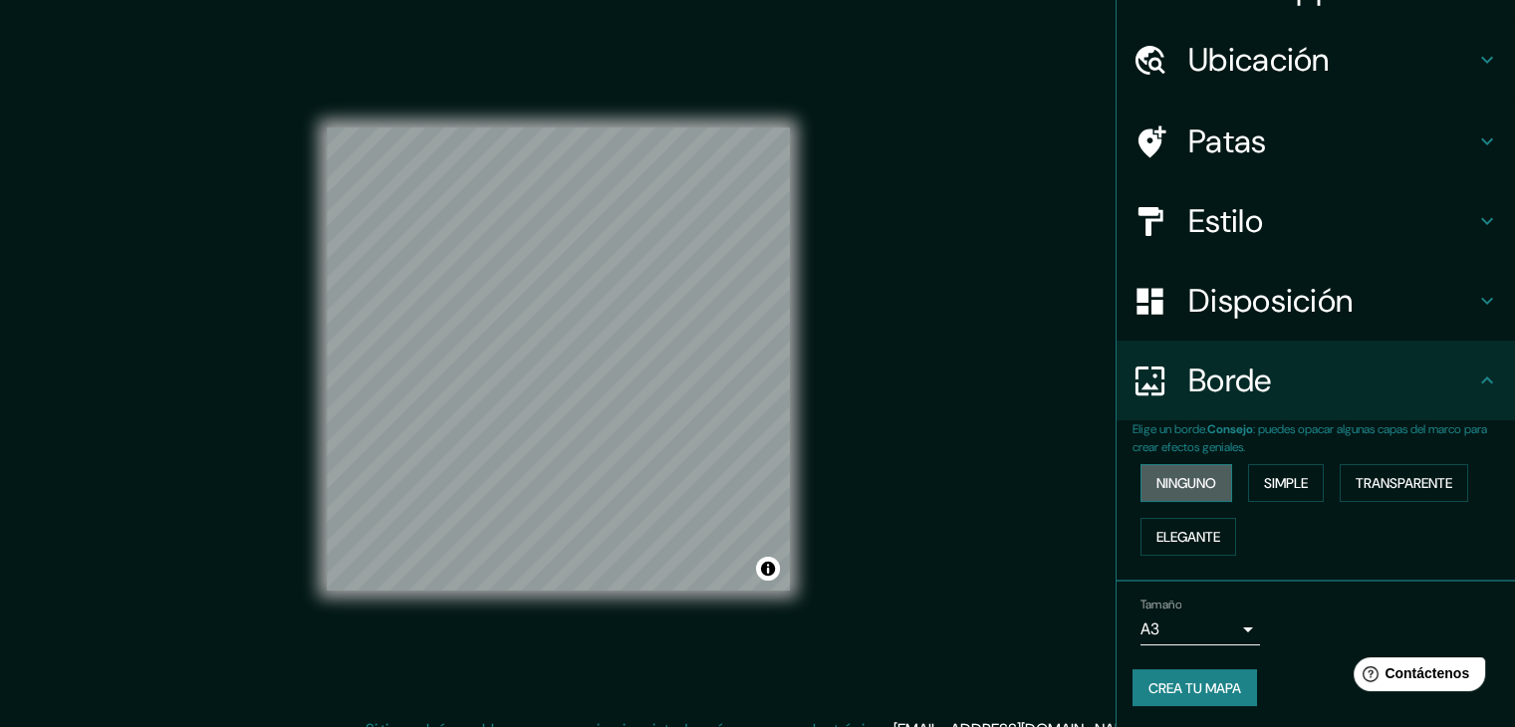
click at [1179, 475] on font "Ninguno" at bounding box center [1187, 483] width 60 height 18
click at [1188, 478] on font "Ninguno" at bounding box center [1187, 483] width 60 height 18
click at [1236, 478] on div "Ninguno Simple Transparente Elegante" at bounding box center [1324, 510] width 383 height 108
click at [1190, 547] on button "Elegante" at bounding box center [1189, 537] width 96 height 38
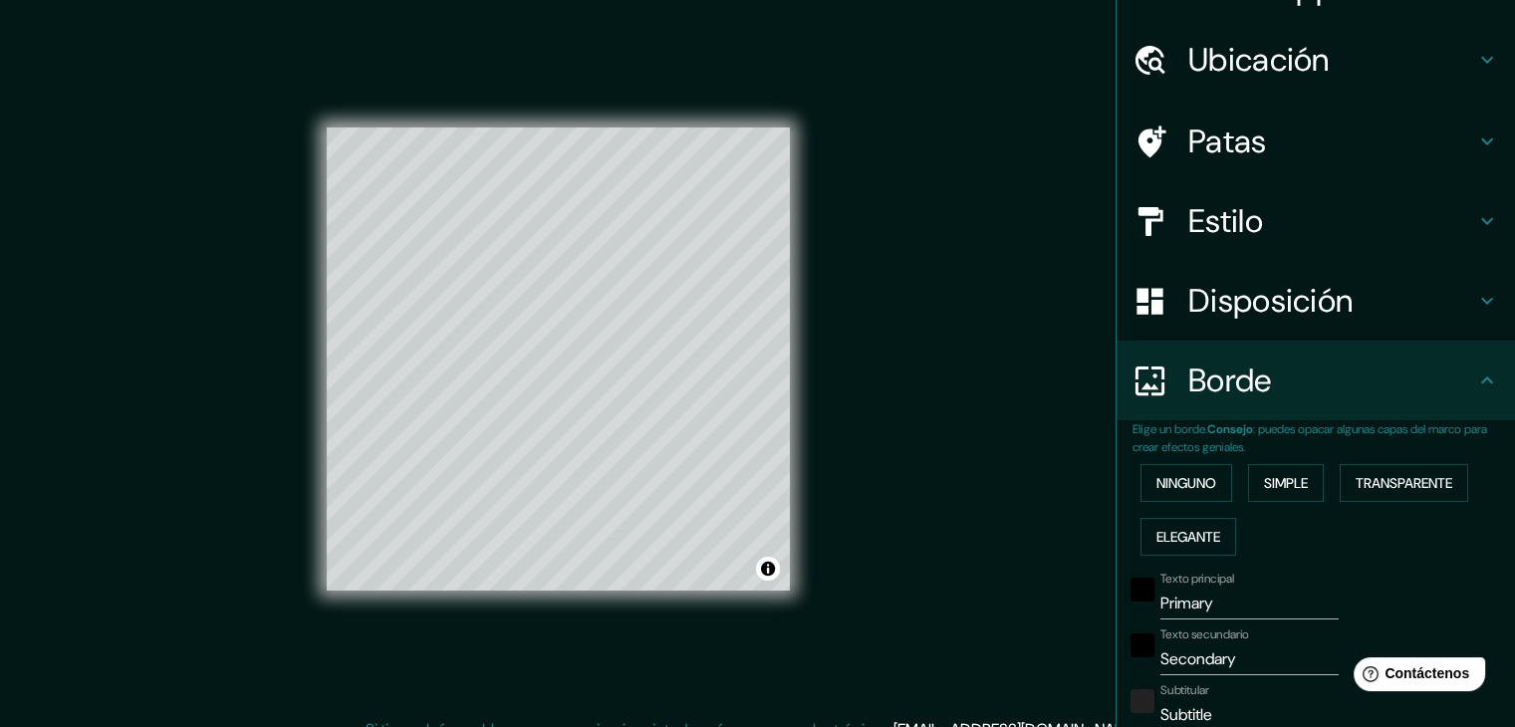
click at [1187, 504] on div "Ninguno Simple Transparente Elegante" at bounding box center [1324, 510] width 383 height 108
click at [1187, 485] on font "Ninguno" at bounding box center [1187, 483] width 60 height 18
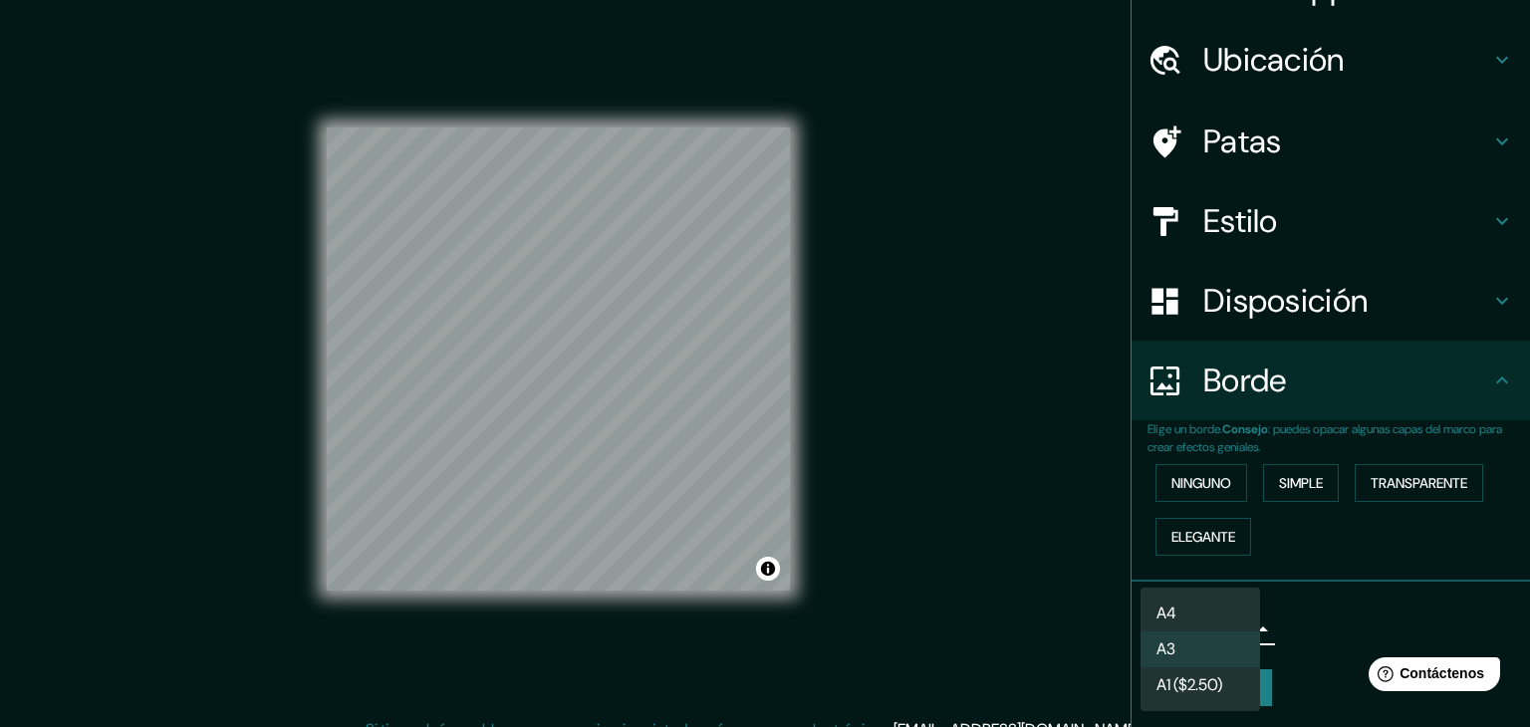
click at [1187, 627] on body "Mappin Ubicación [GEOGRAPHIC_DATA], [GEOGRAPHIC_DATA], [GEOGRAPHIC_DATA] Patas …" at bounding box center [765, 363] width 1530 height 727
click at [1293, 569] on div at bounding box center [765, 363] width 1530 height 727
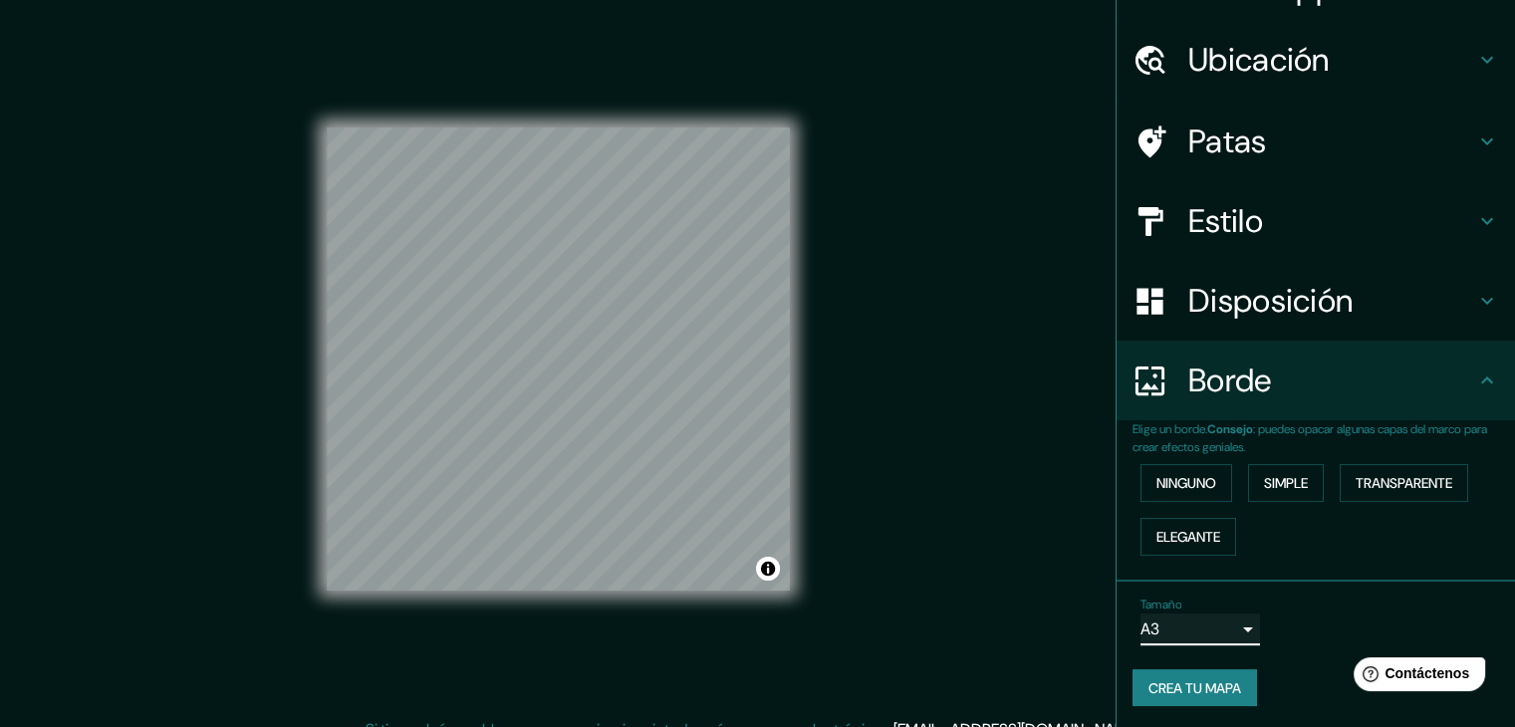
scroll to position [0, 0]
